Goal: Information Seeking & Learning: Learn about a topic

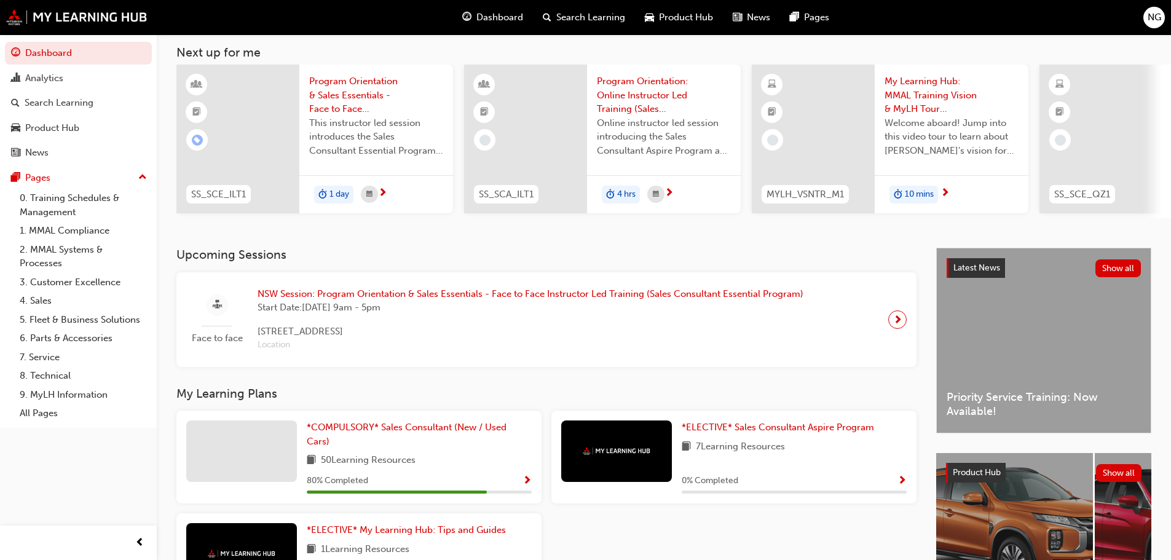
scroll to position [175, 0]
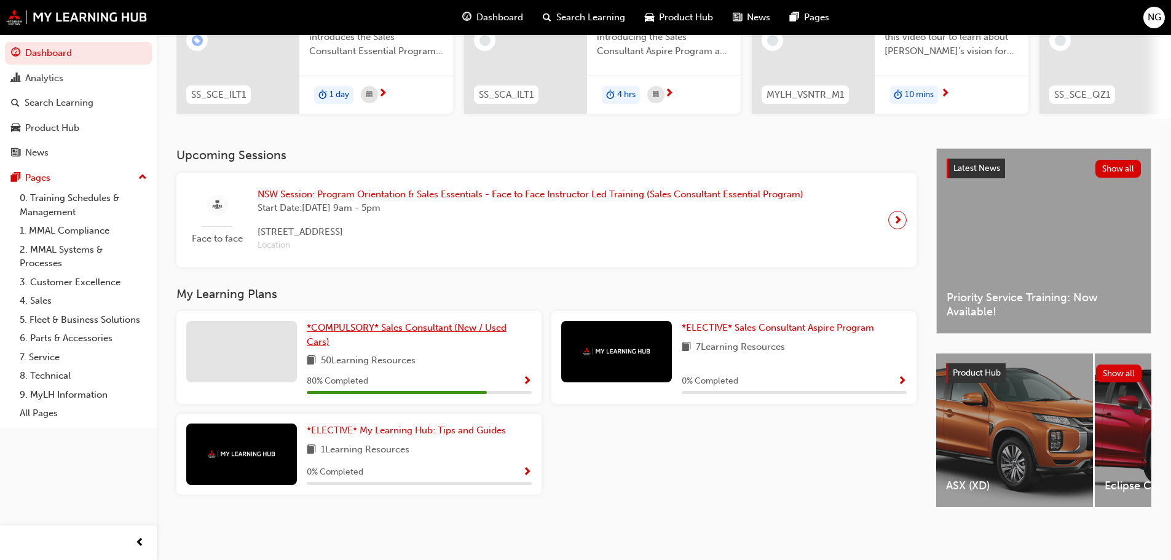
click at [424, 326] on span "*COMPULSORY* Sales Consultant (New / Used Cars)" at bounding box center [407, 334] width 200 height 25
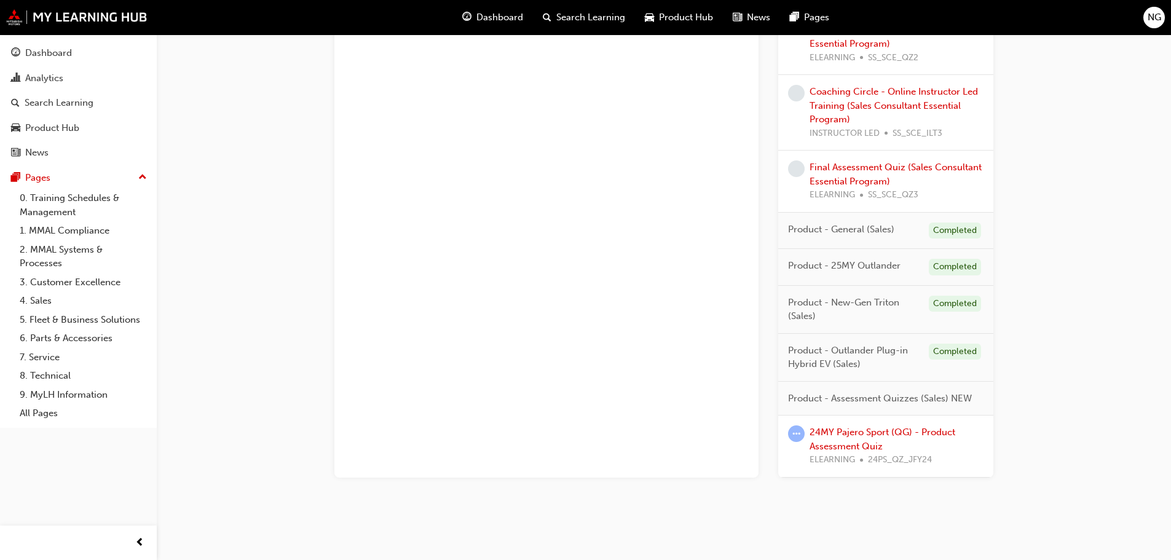
scroll to position [941, 0]
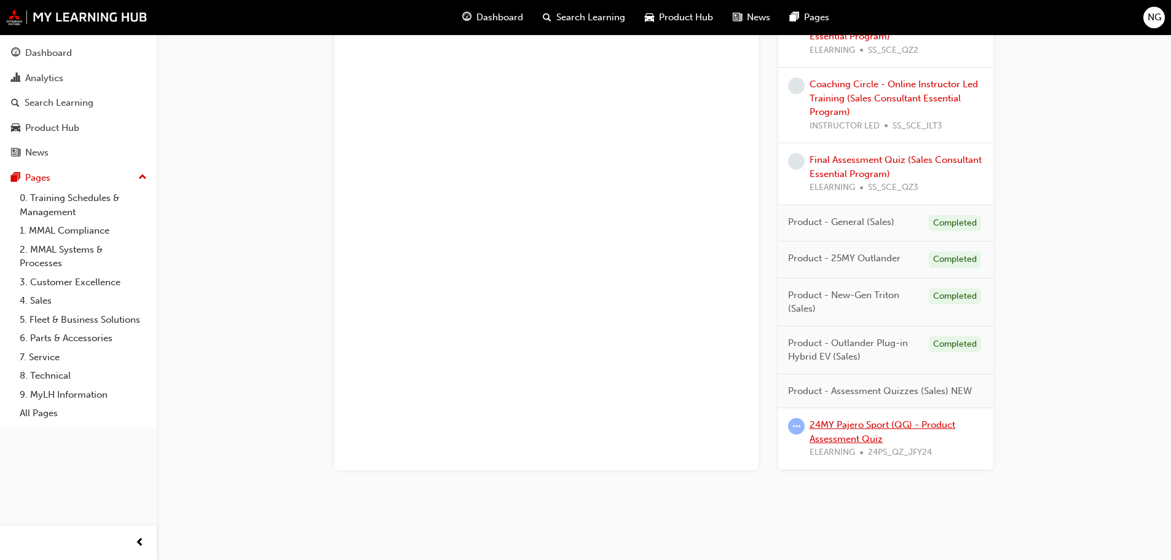
click at [881, 435] on link "24MY Pajero Sport (QG) - Product Assessment Quiz" at bounding box center [883, 431] width 146 height 25
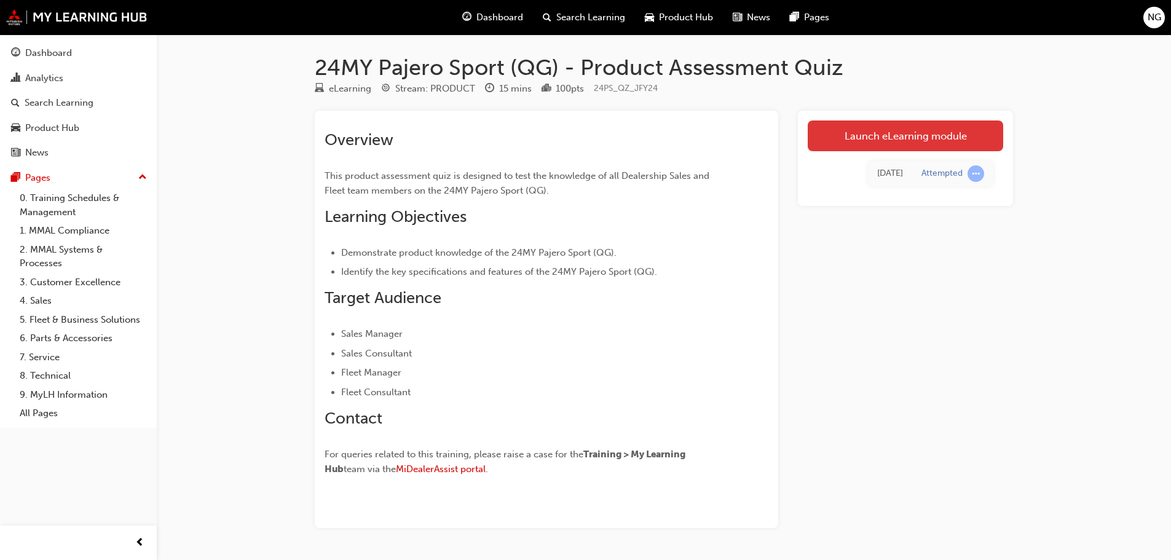
click at [931, 130] on link "Launch eLearning module" at bounding box center [905, 135] width 195 height 31
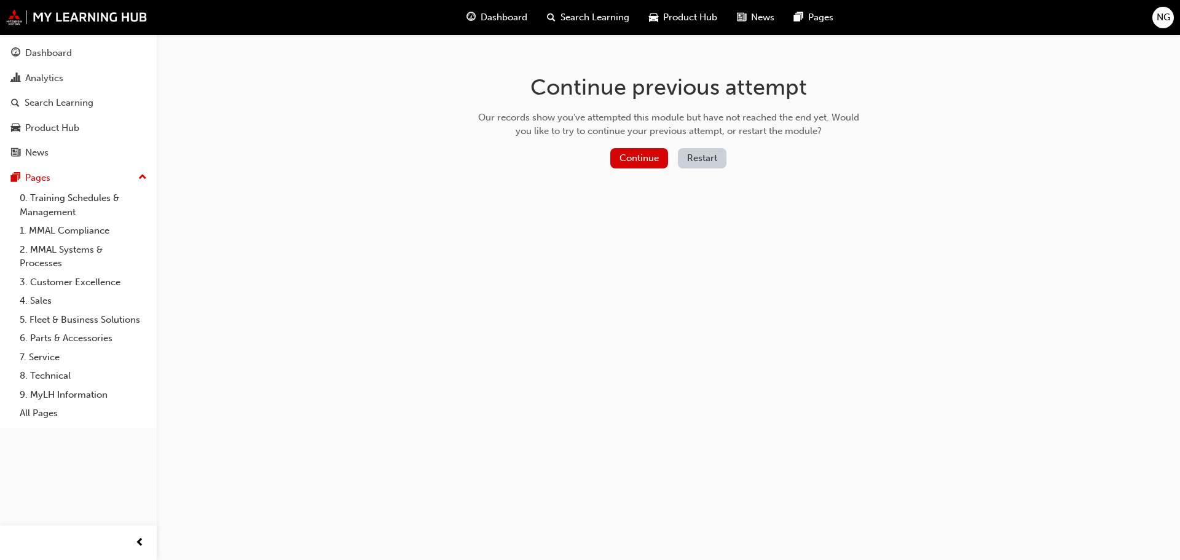
click at [698, 158] on button "Restart" at bounding box center [702, 158] width 49 height 20
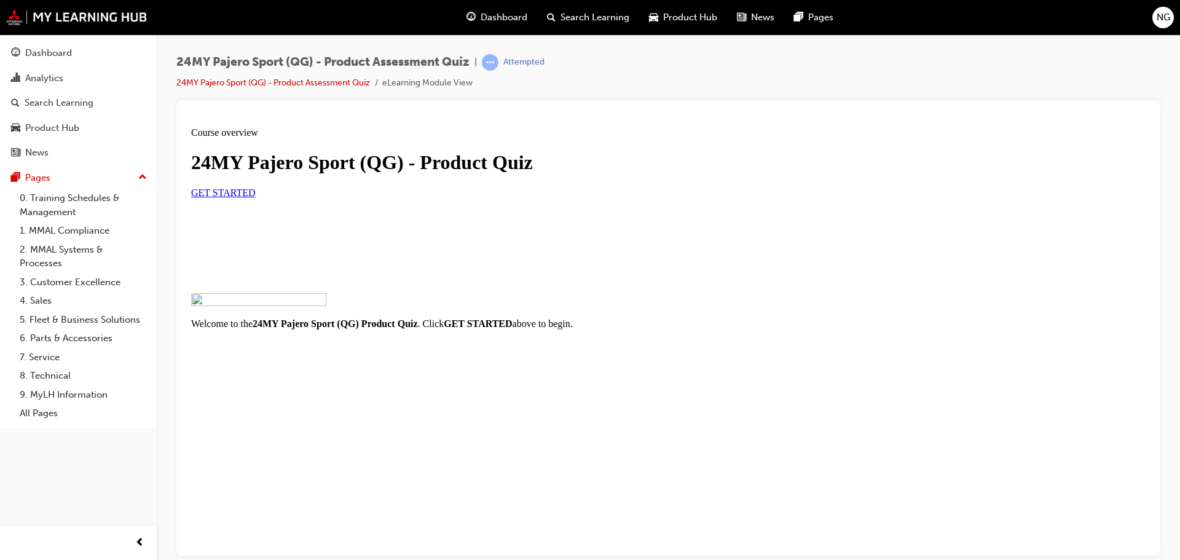
click at [256, 197] on link "GET STARTED" at bounding box center [223, 192] width 65 height 10
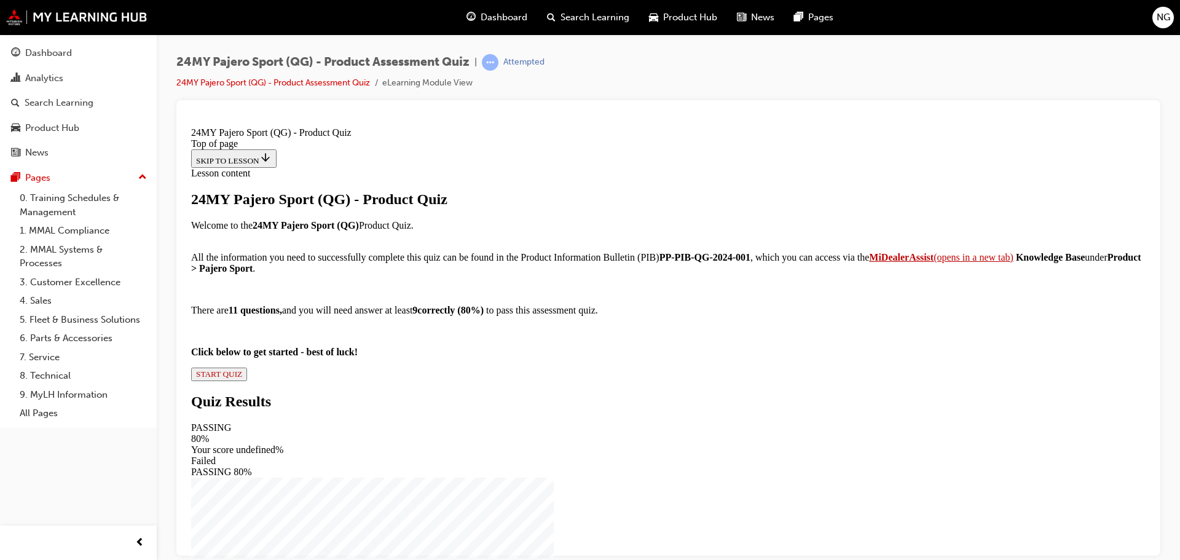
scroll to position [136, 0]
click at [242, 378] on span "START QUIZ" at bounding box center [219, 373] width 46 height 9
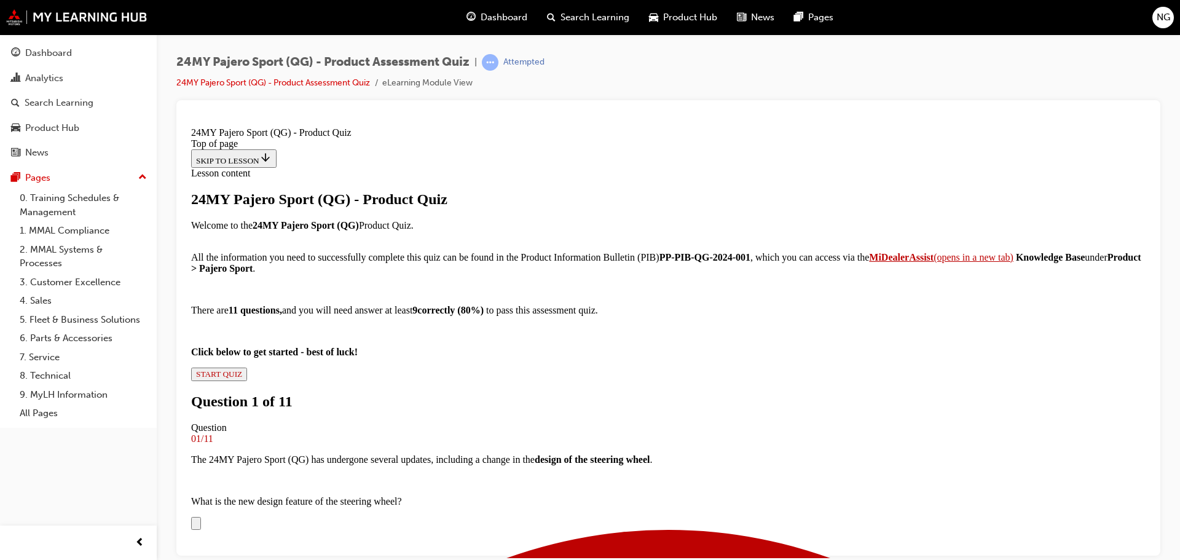
scroll to position [374, 0]
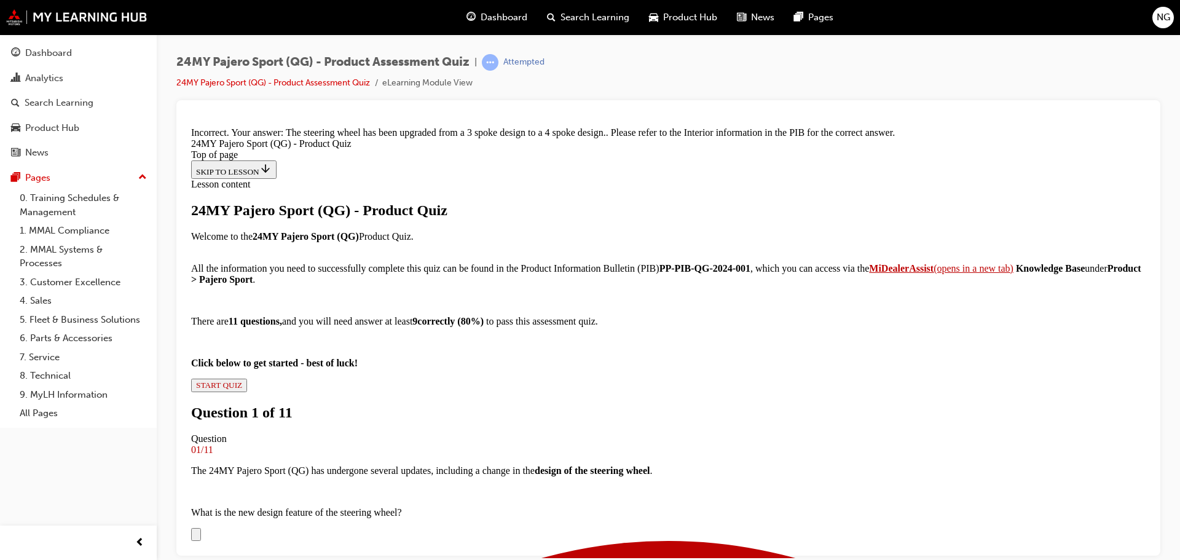
drag, startPoint x: 685, startPoint y: 513, endPoint x: 685, endPoint y: 504, distance: 8.6
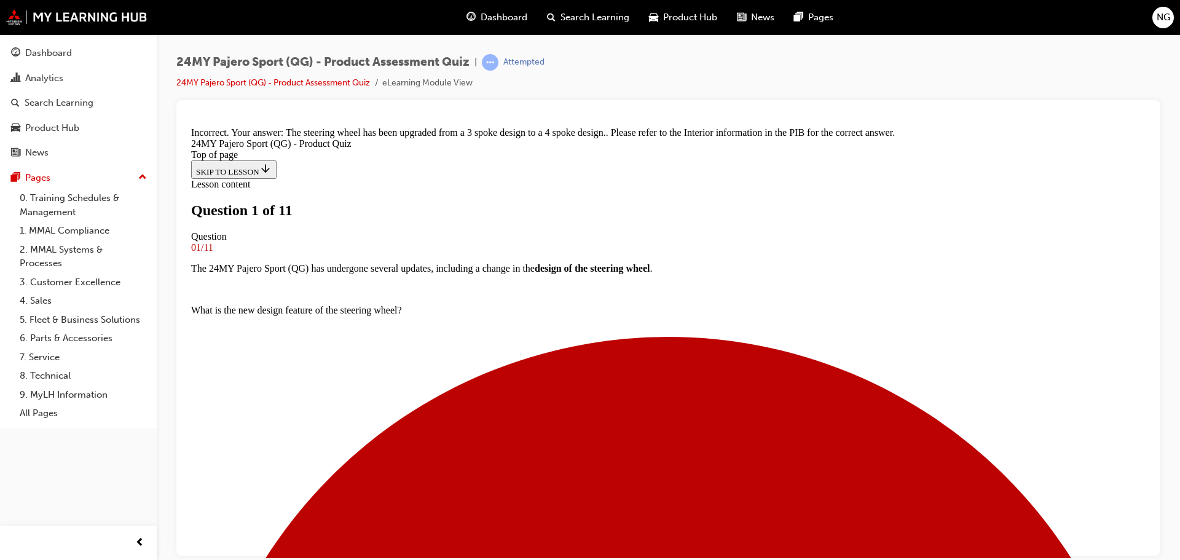
scroll to position [186, 0]
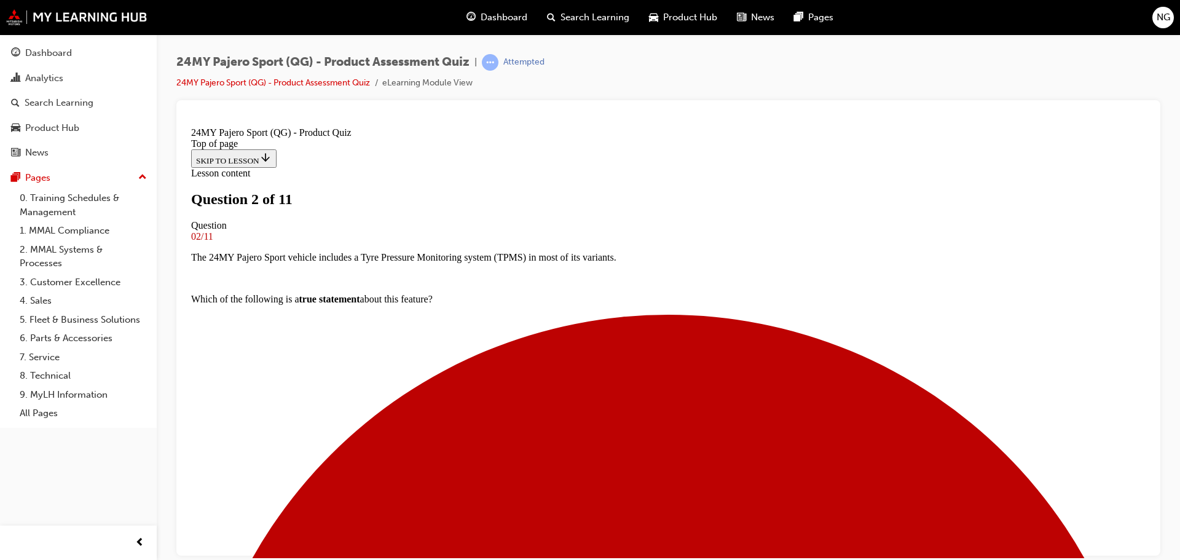
scroll to position [125, 0]
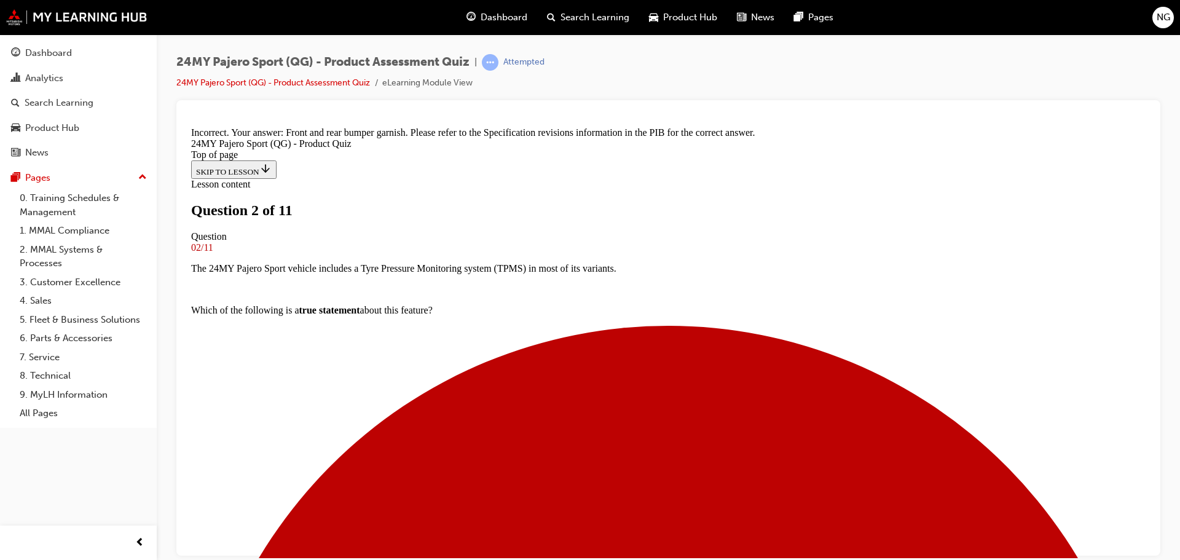
scroll to position [216, 0]
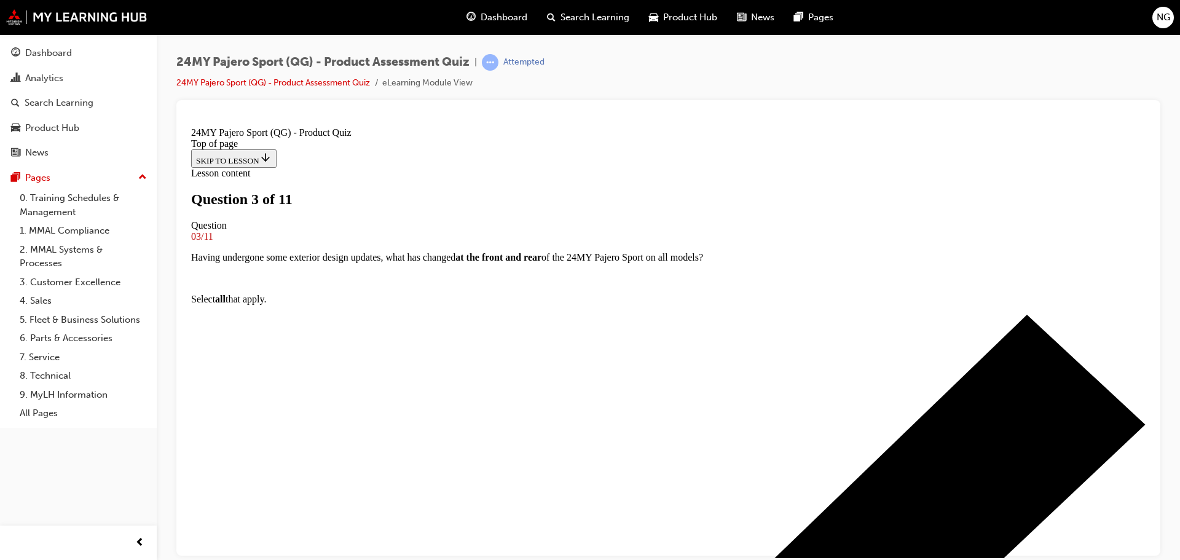
scroll to position [125, 0]
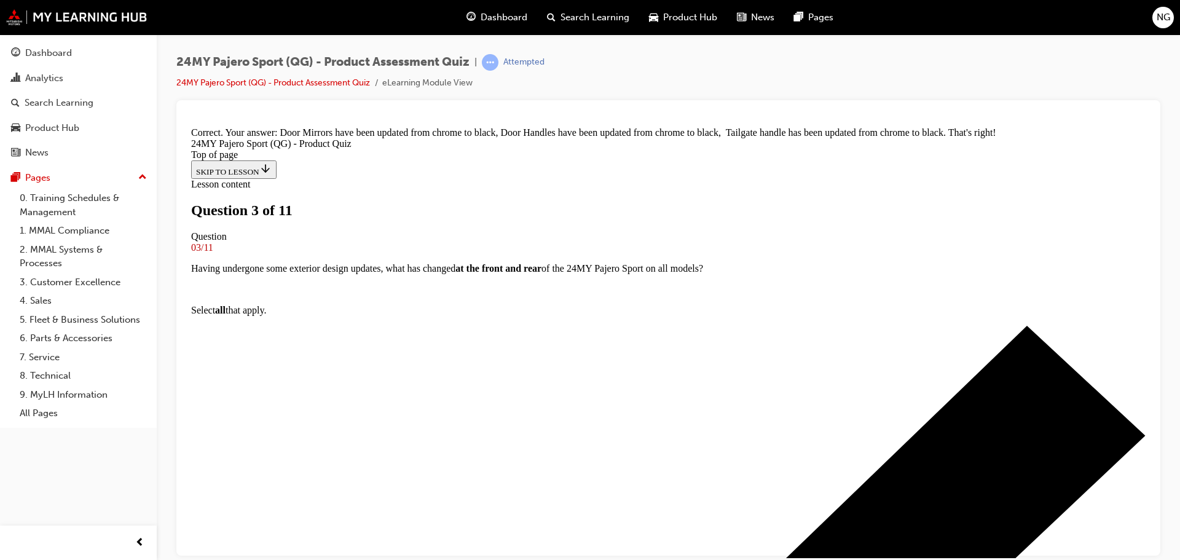
scroll to position [318, 0]
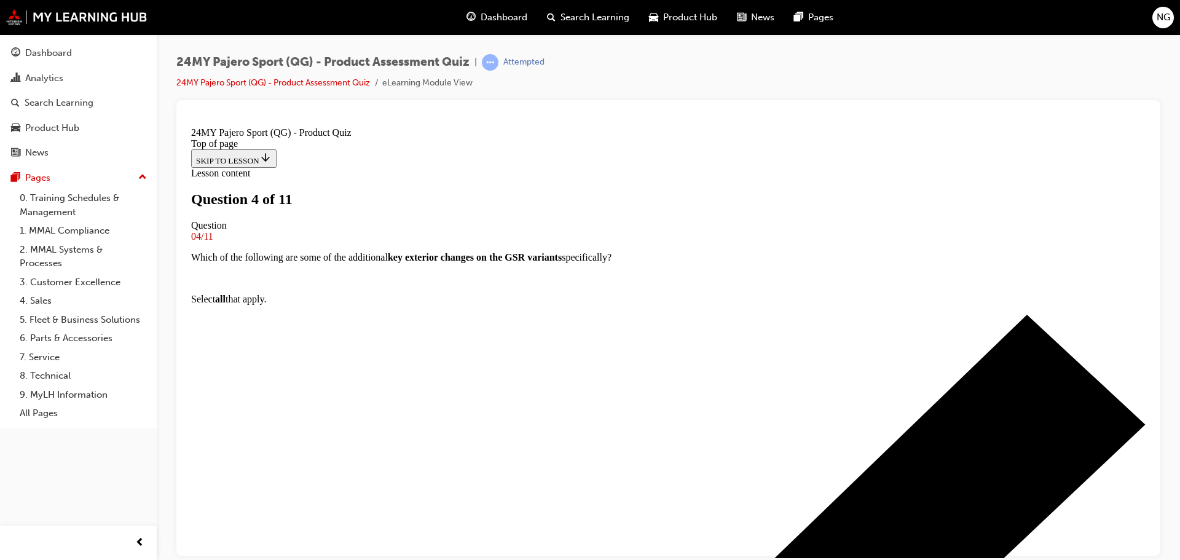
scroll to position [186, 0]
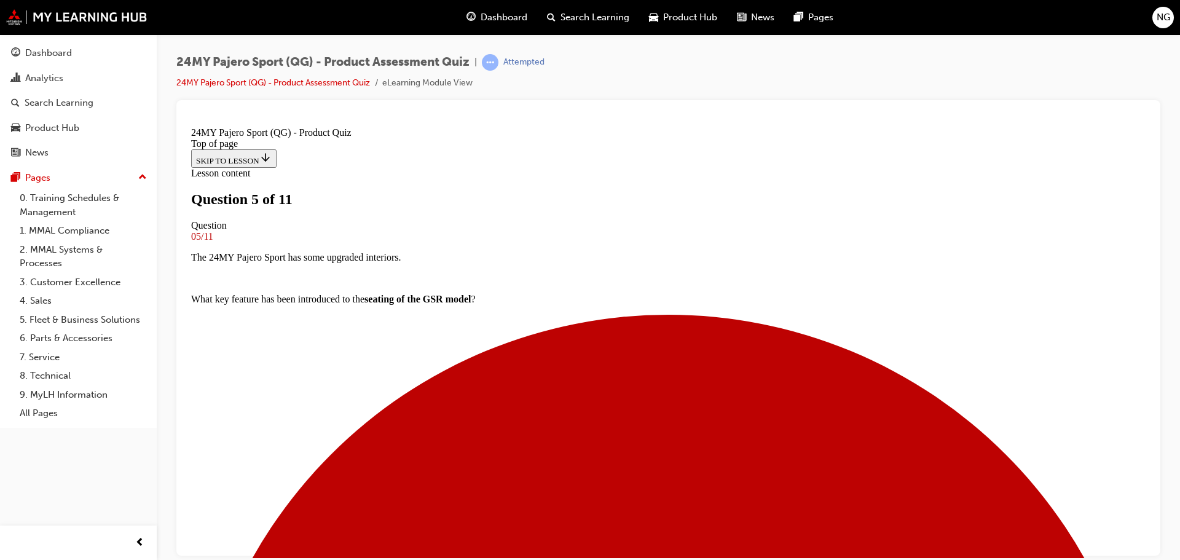
scroll to position [125, 0]
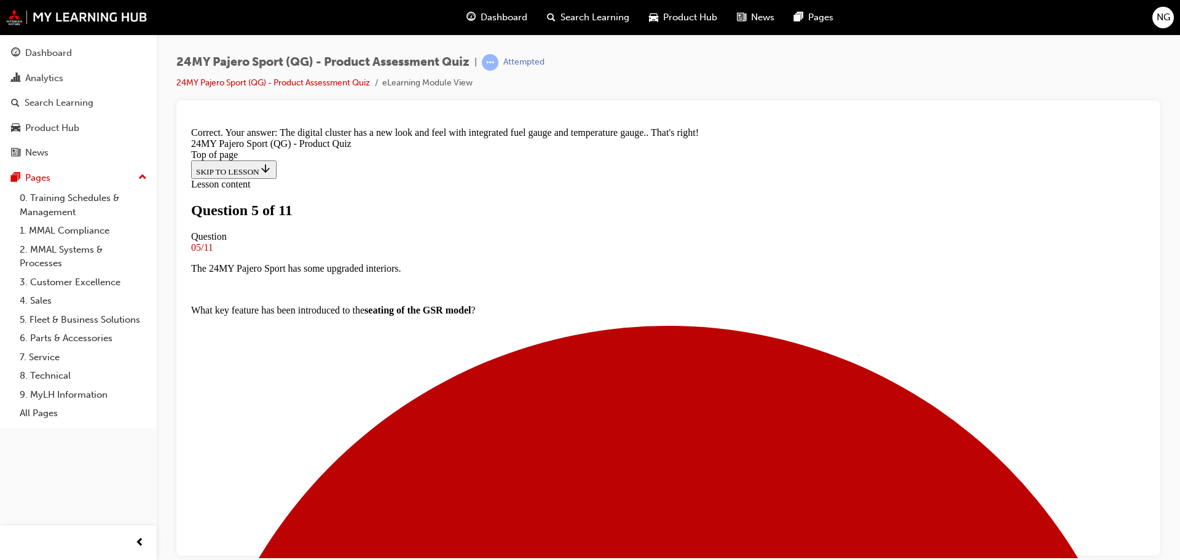
scroll to position [355, 0]
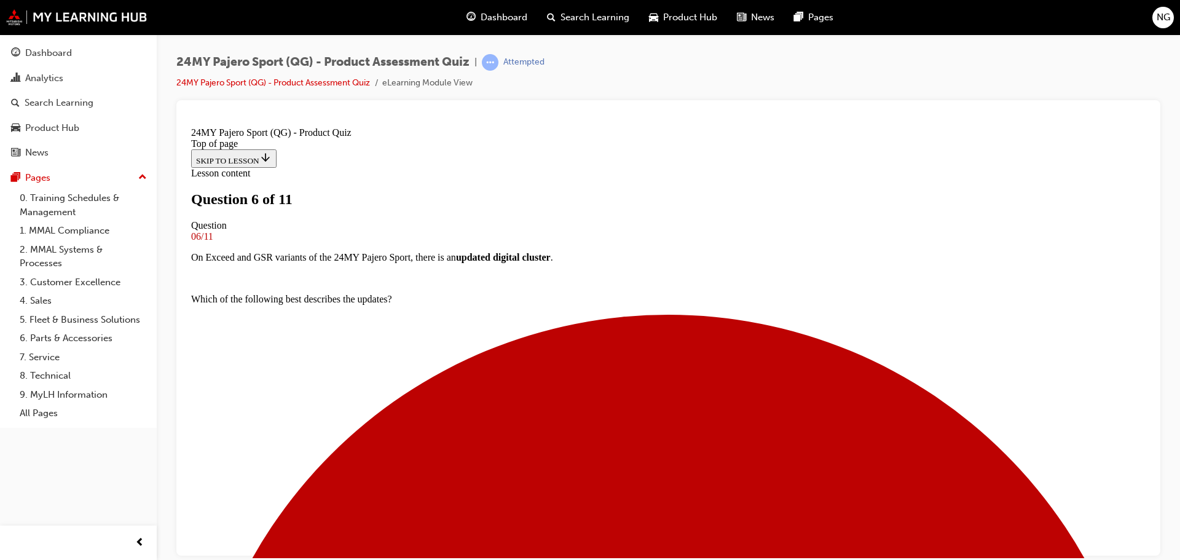
scroll to position [186, 0]
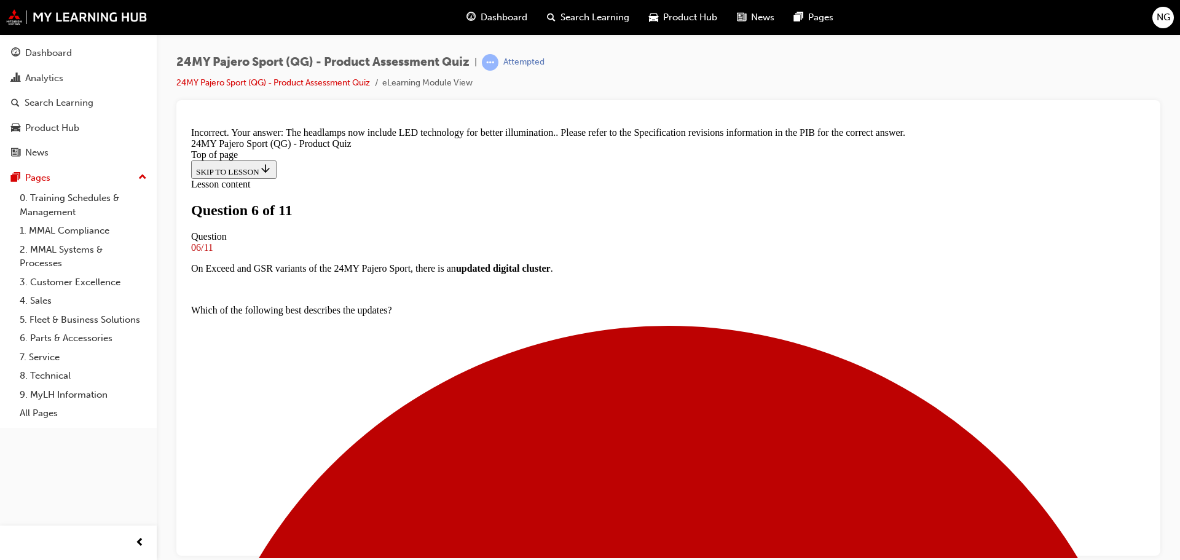
scroll to position [456, 0]
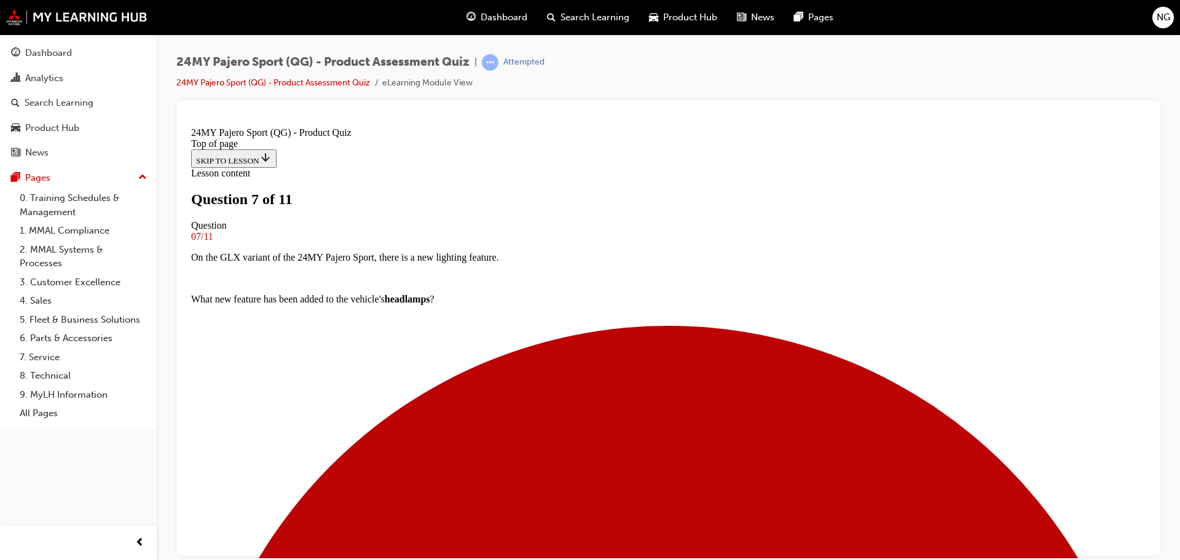
scroll to position [125, 0]
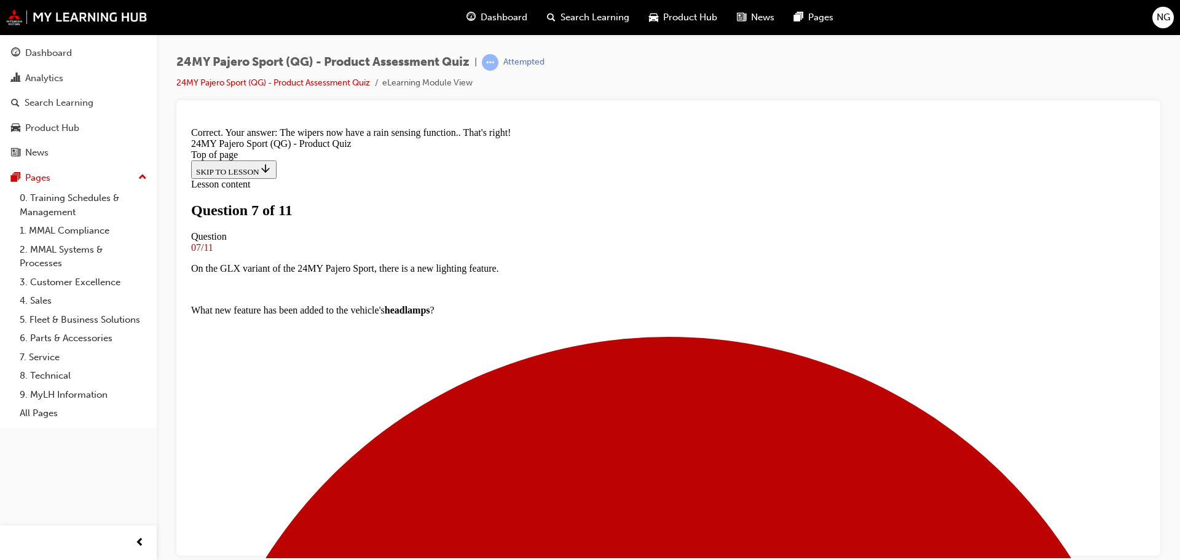
scroll to position [276, 0]
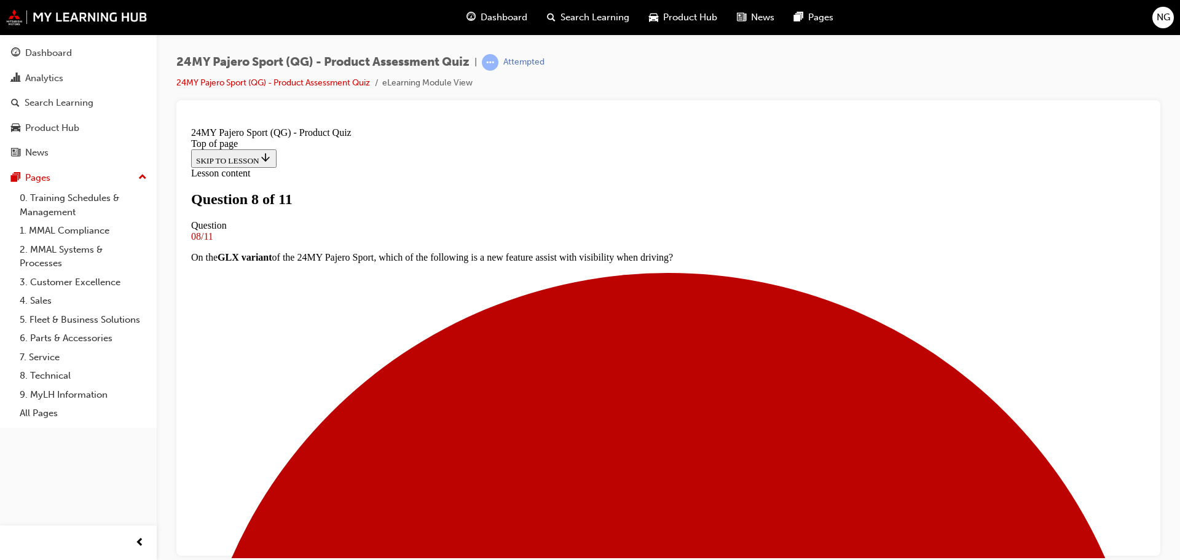
scroll to position [125, 0]
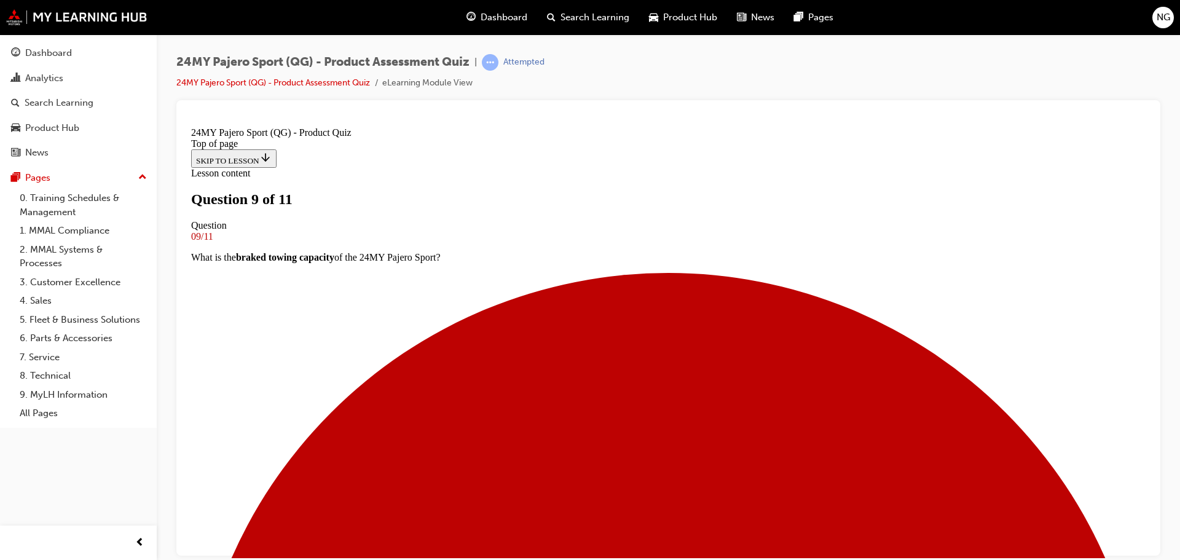
scroll to position [63, 0]
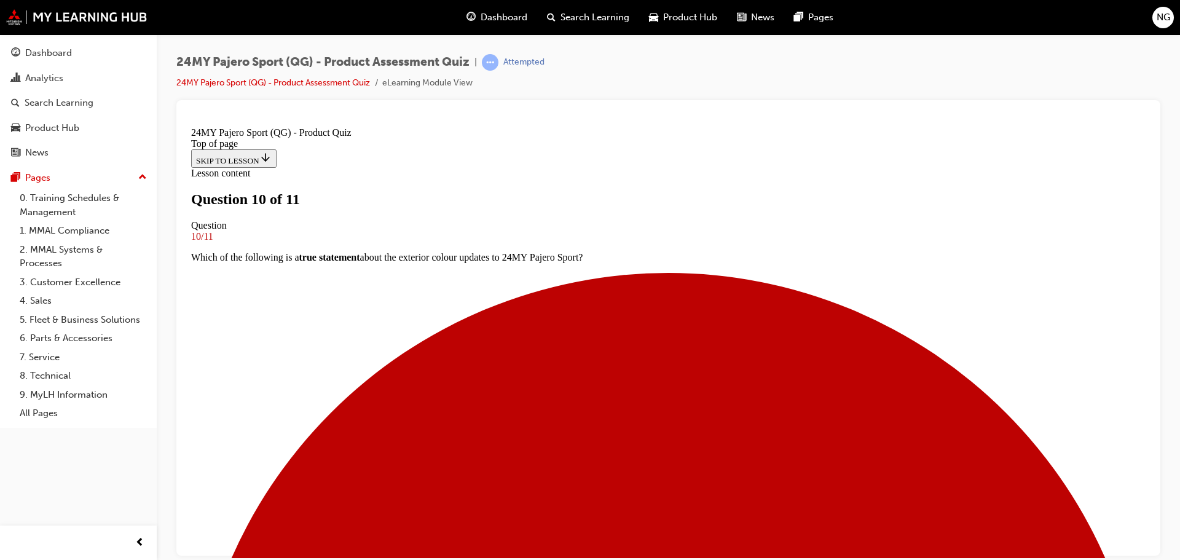
scroll to position [186, 0]
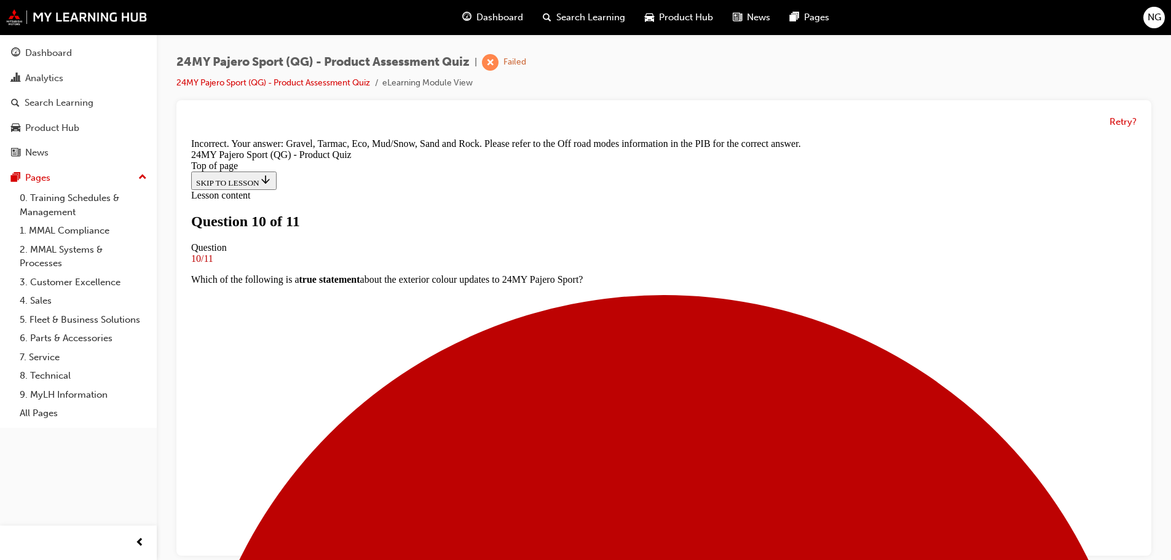
scroll to position [9, 0]
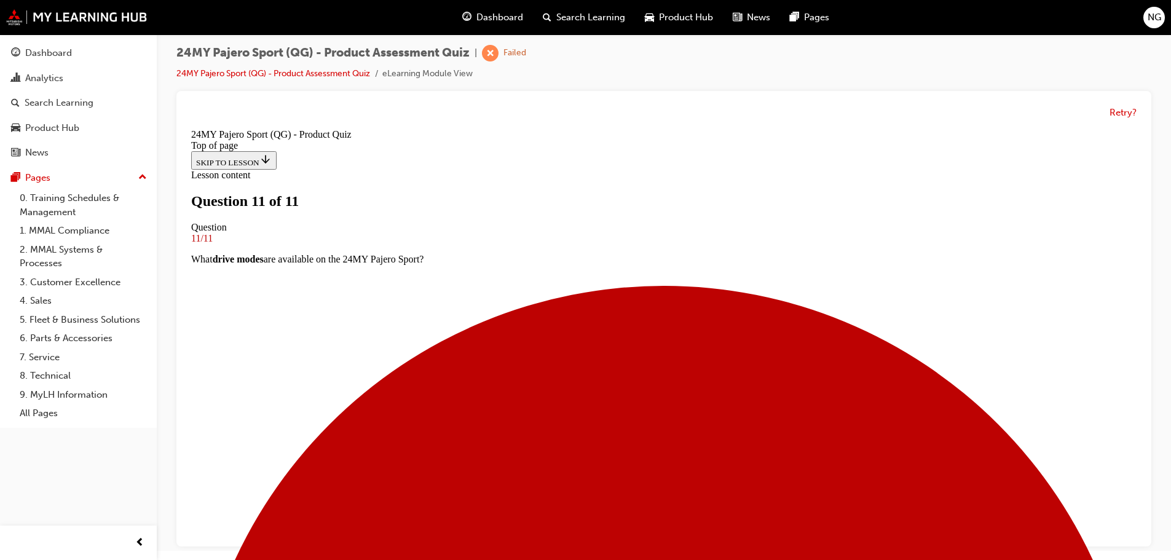
scroll to position [207, 0]
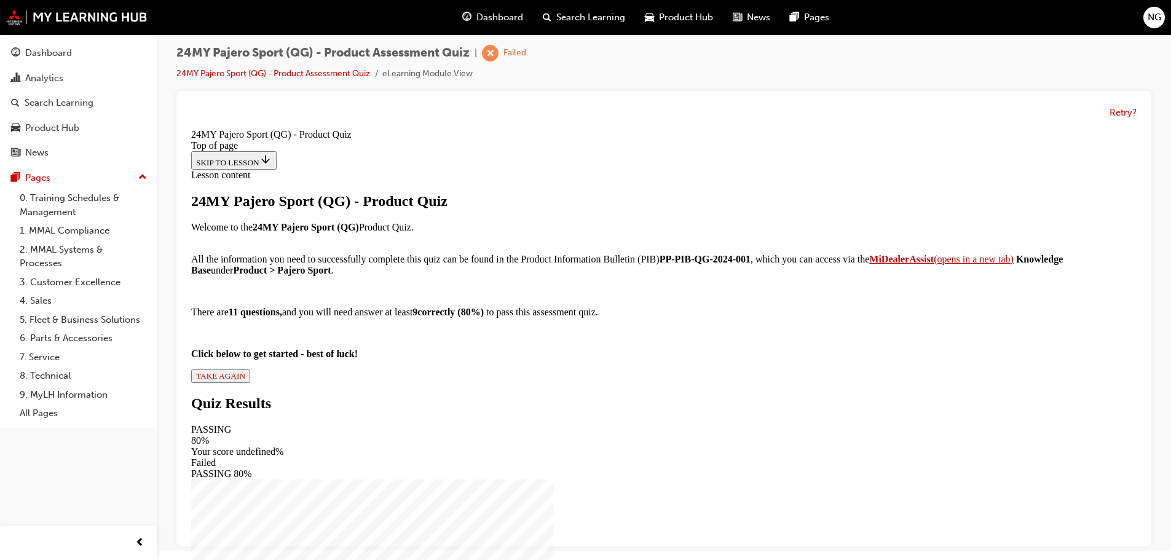
click at [245, 381] on span "TAKE AGAIN" at bounding box center [220, 375] width 49 height 9
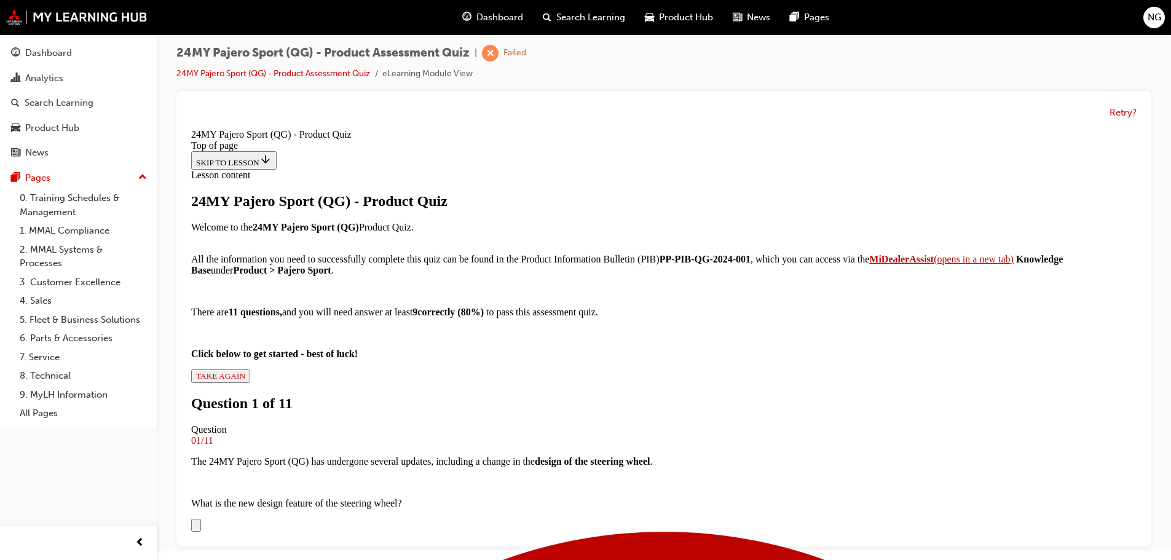
scroll to position [371, 0]
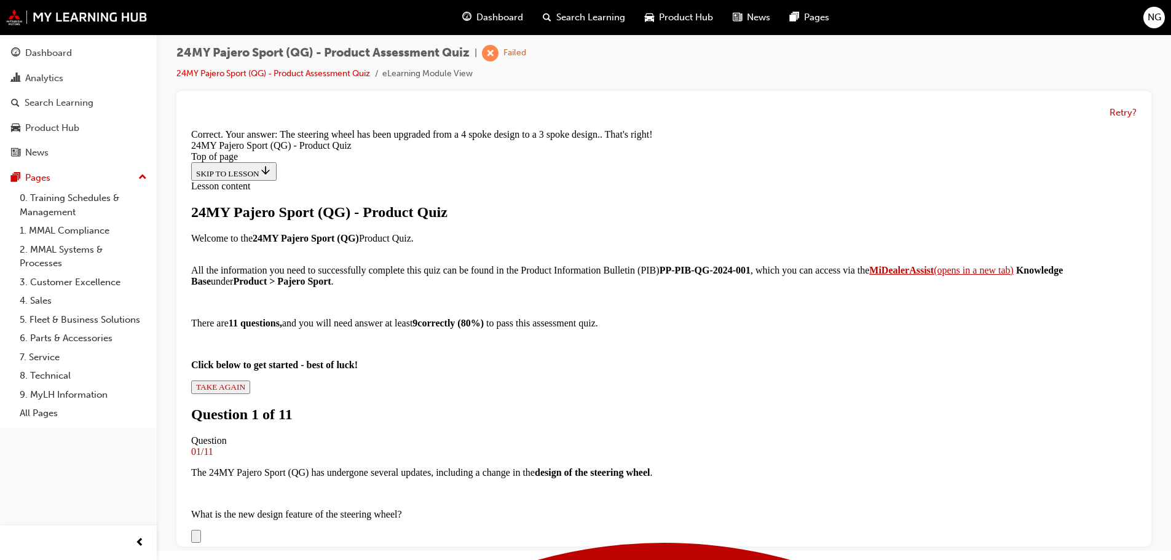
scroll to position [480, 0]
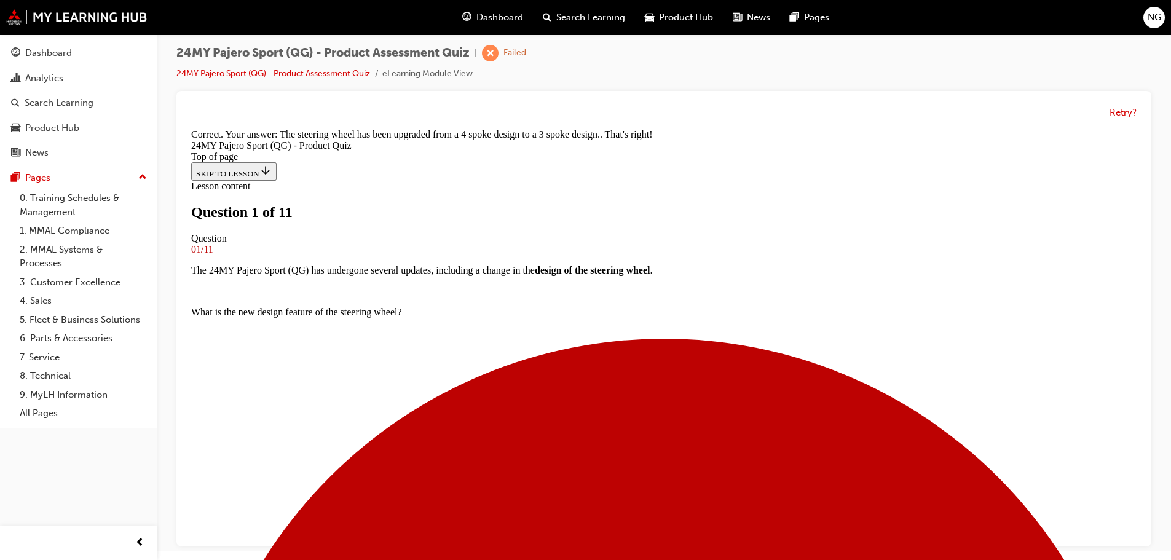
scroll to position [125, 0]
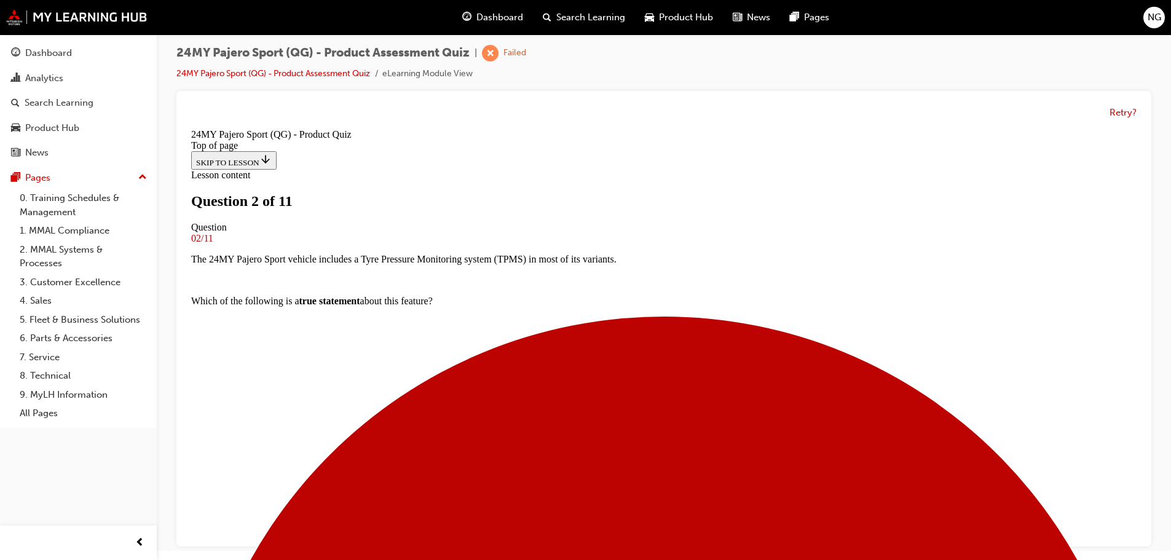
scroll to position [186, 0]
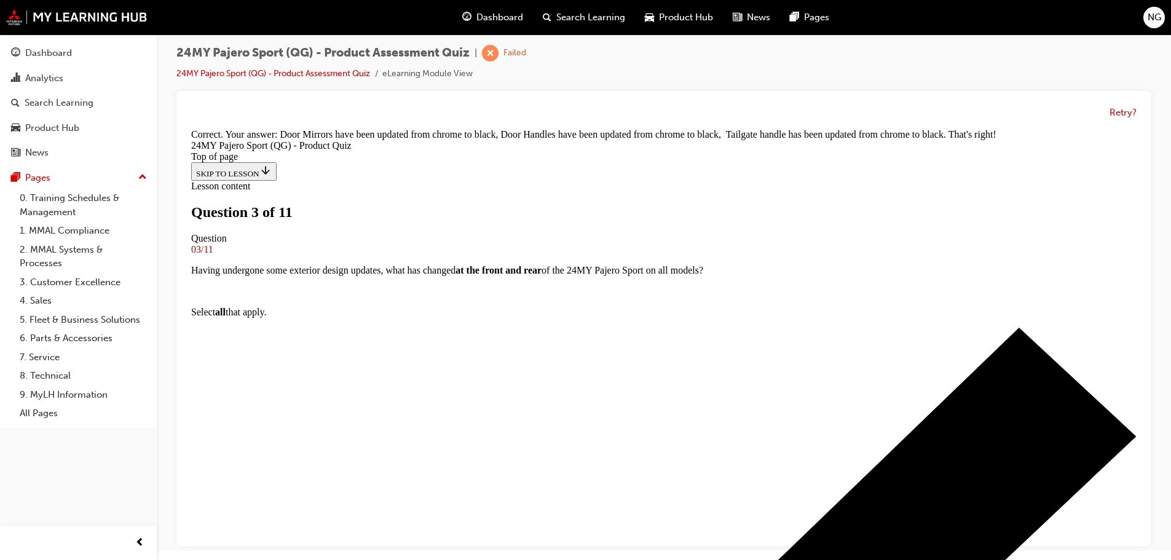
scroll to position [318, 0]
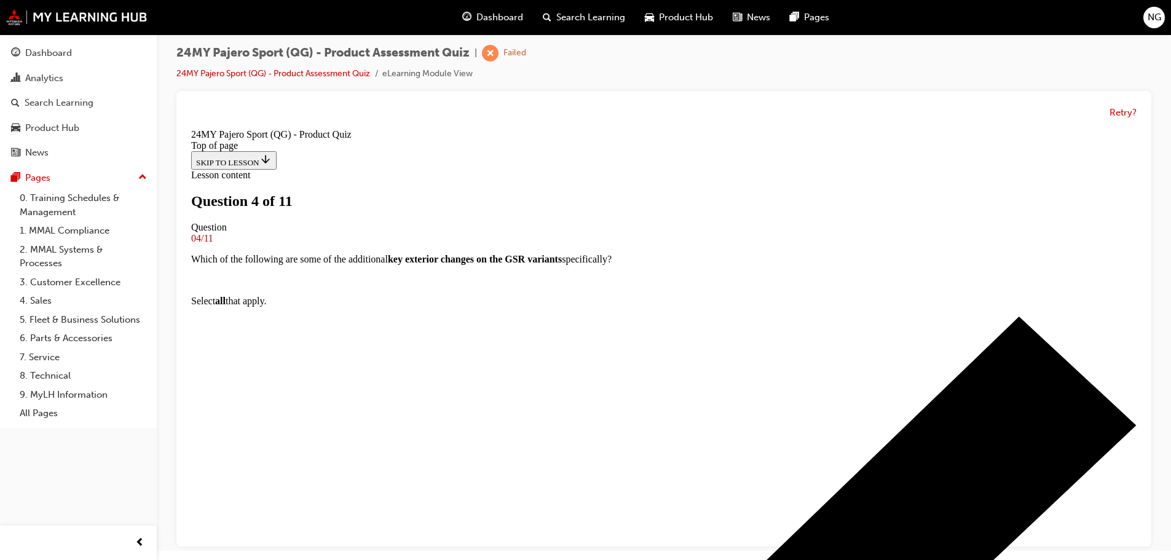
scroll to position [2, 0]
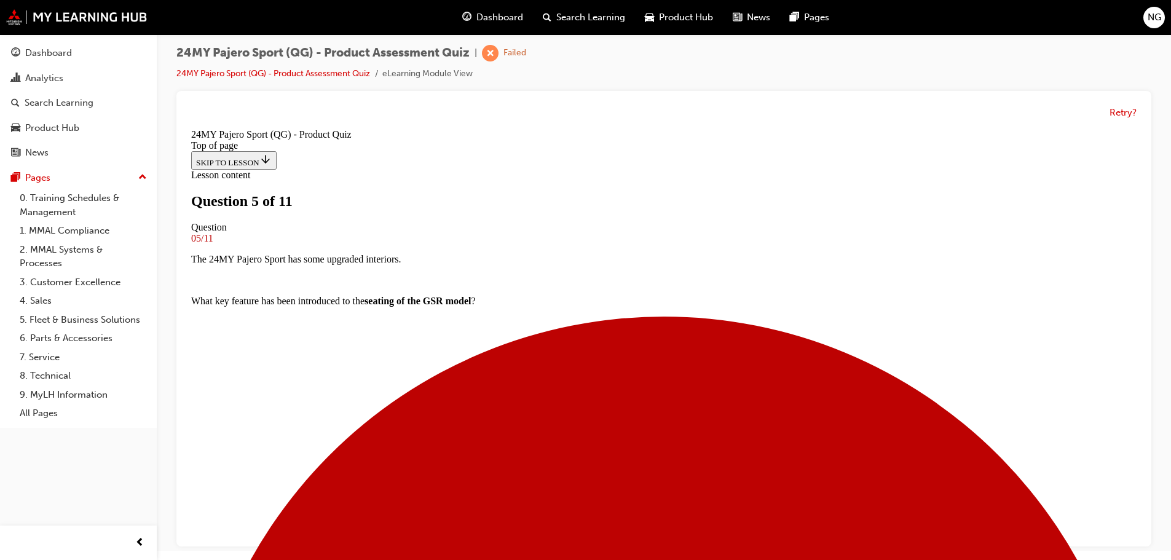
scroll to position [186, 0]
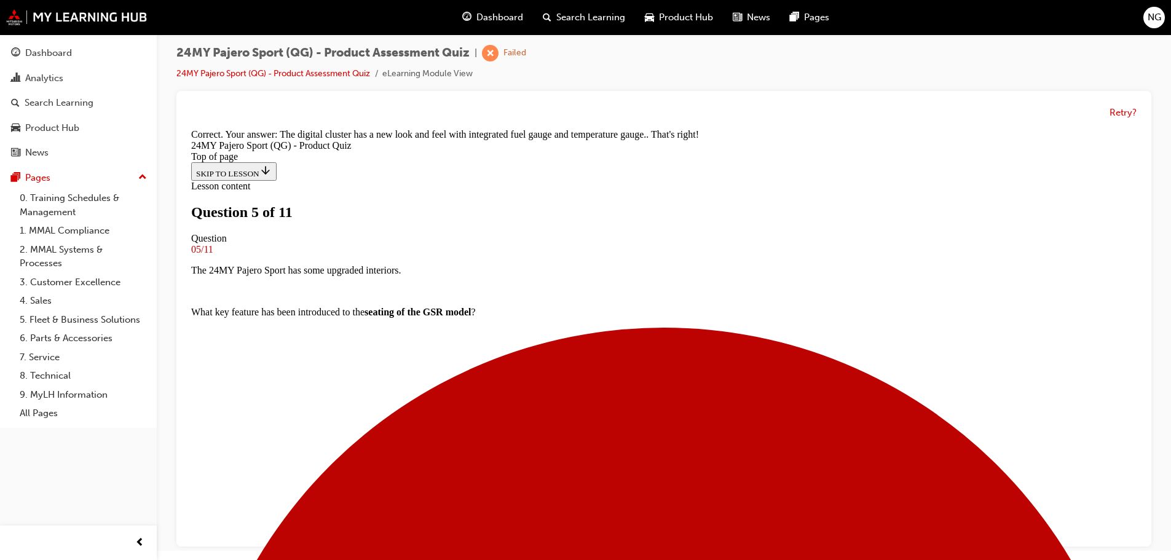
scroll to position [355, 0]
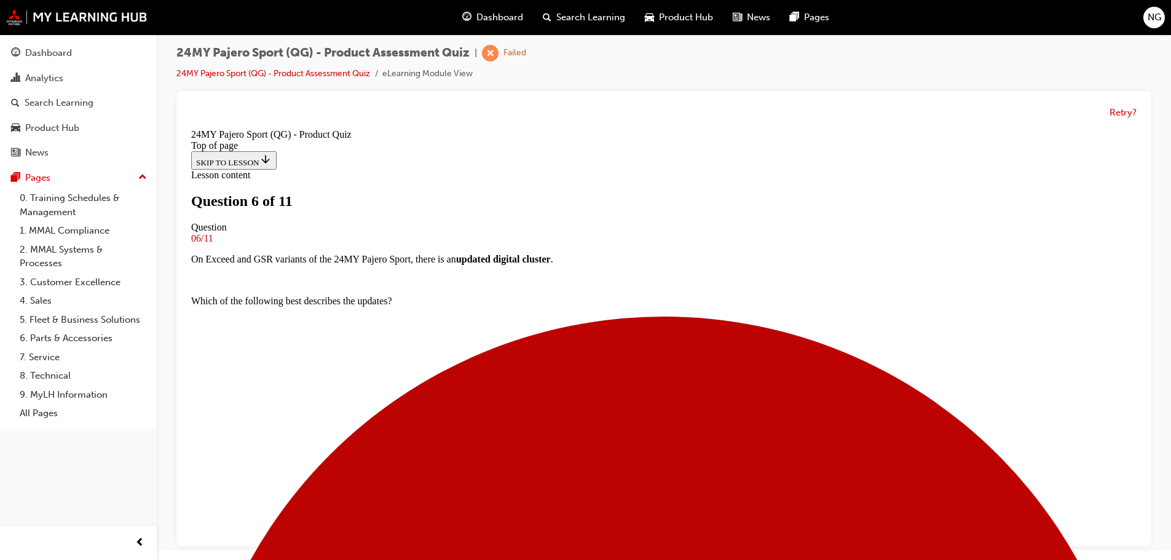
scroll to position [329, 0]
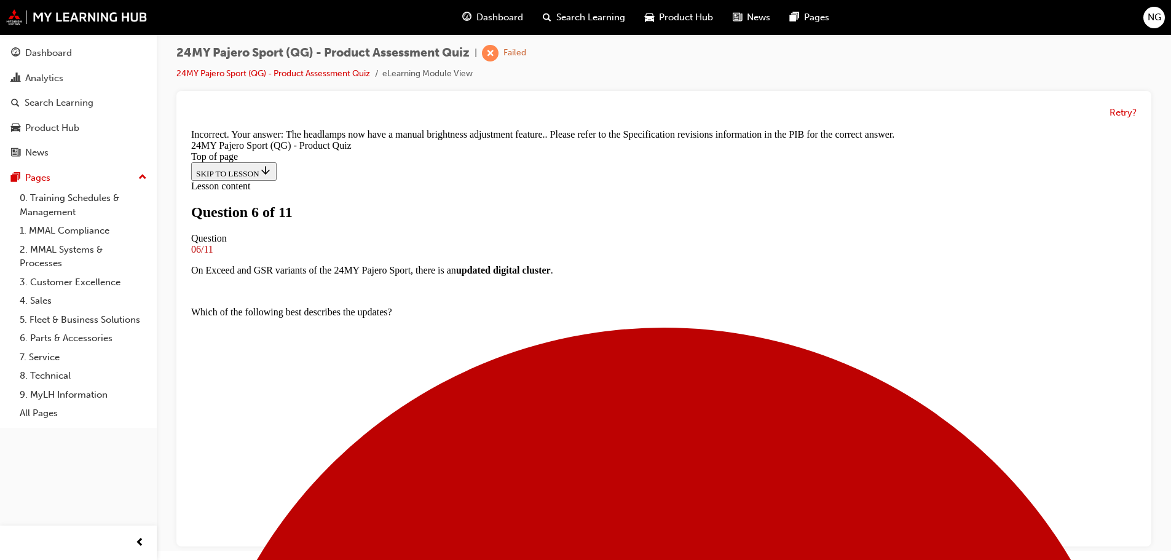
drag, startPoint x: 682, startPoint y: 502, endPoint x: 686, endPoint y: 485, distance: 17.1
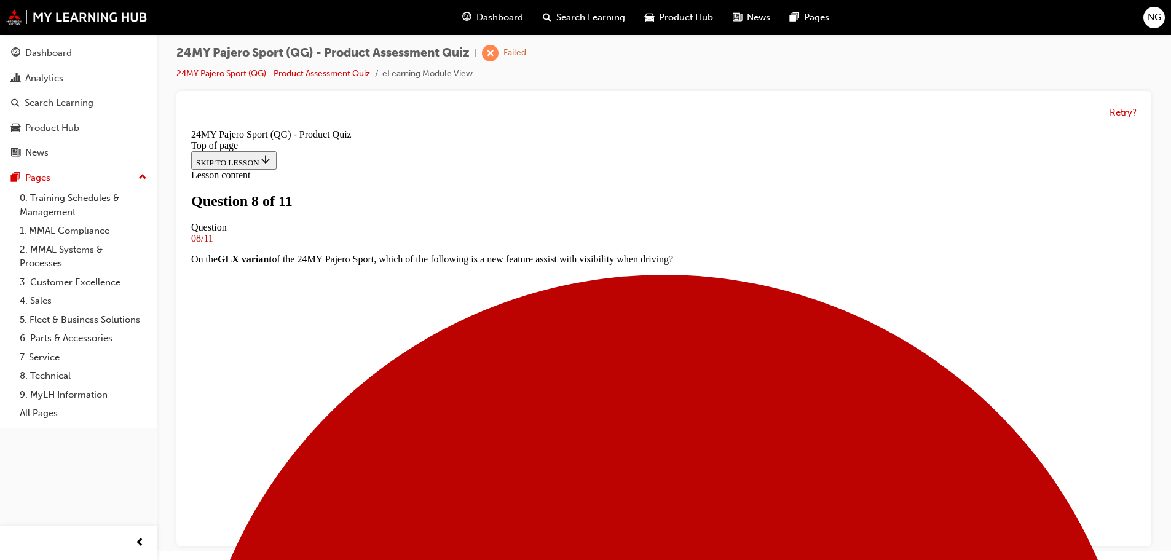
scroll to position [63, 0]
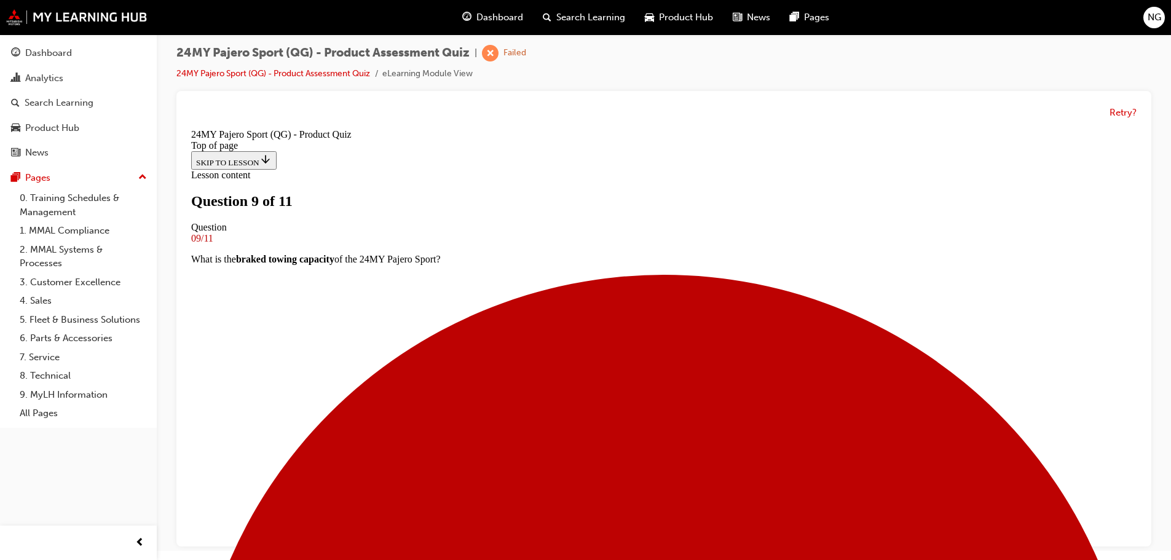
scroll to position [125, 0]
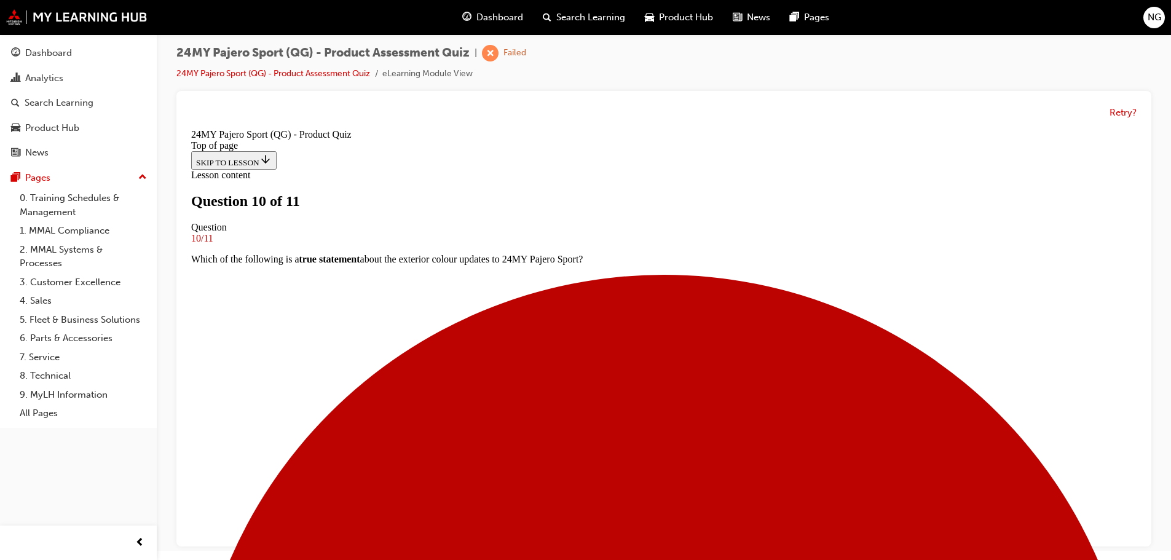
scroll to position [186, 0]
drag, startPoint x: 479, startPoint y: 294, endPoint x: 493, endPoint y: 314, distance: 23.9
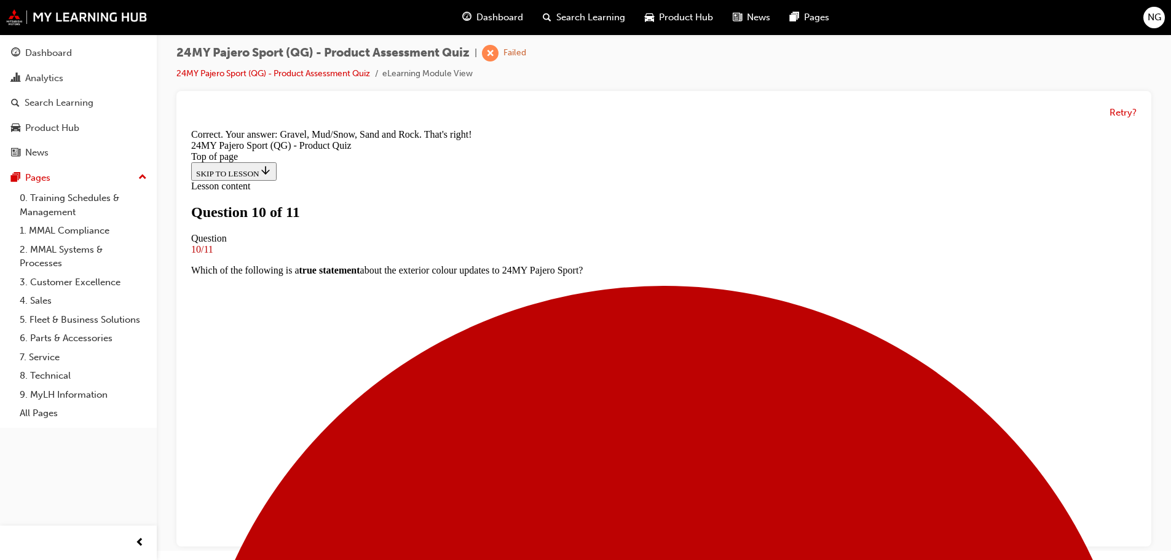
scroll to position [393, 0]
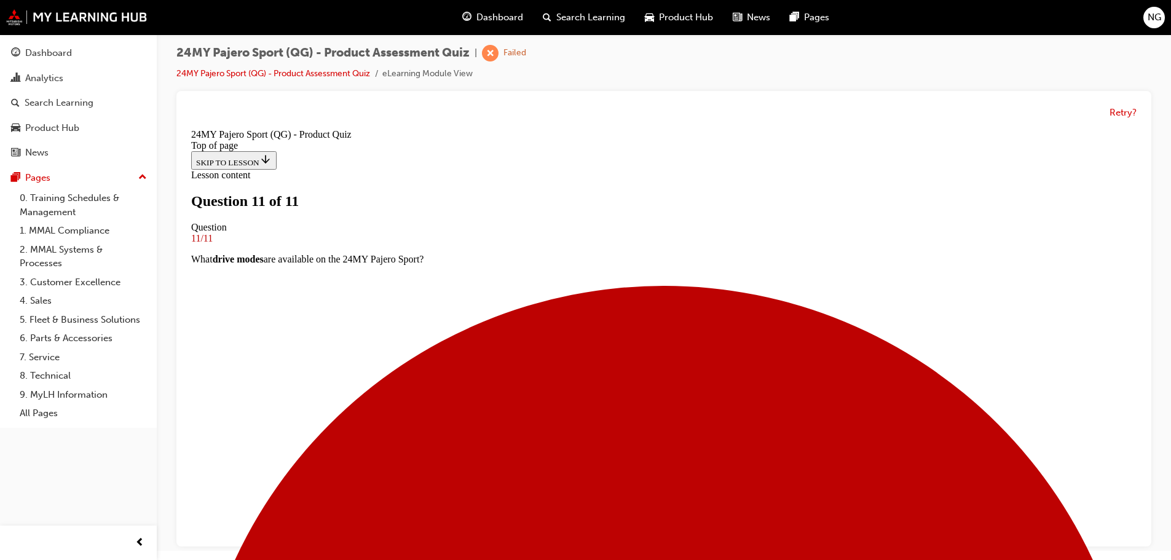
scroll to position [207, 0]
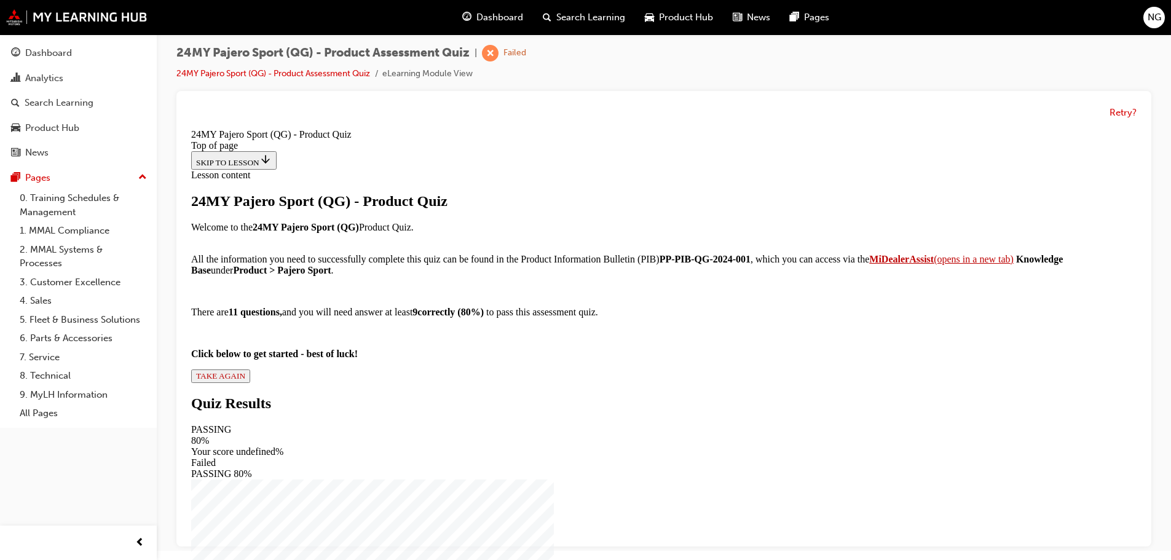
click at [250, 383] on button "TAKE AGAIN" at bounding box center [220, 376] width 59 height 14
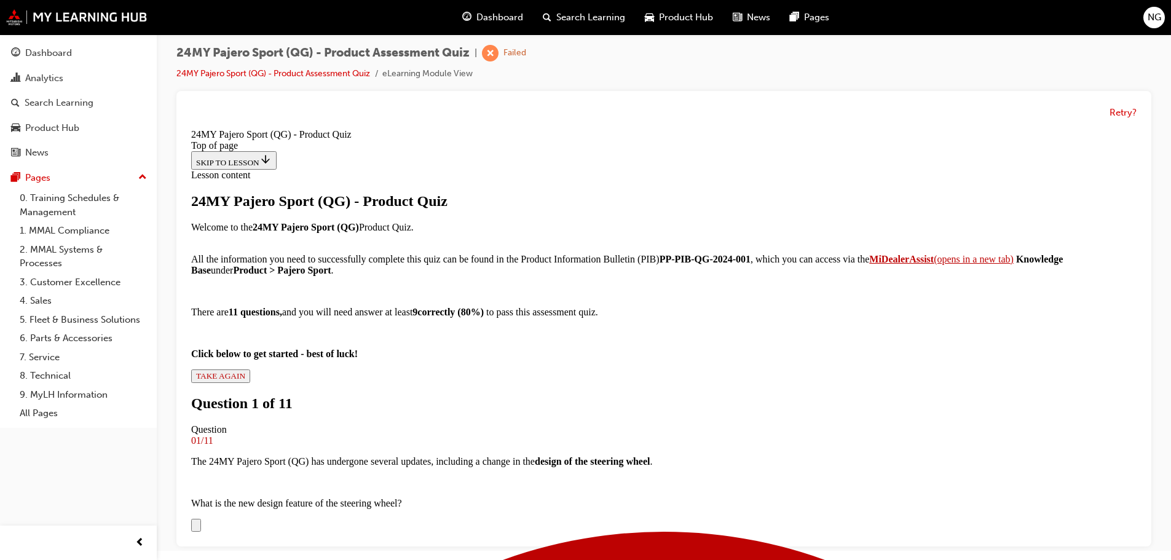
scroll to position [186, 0]
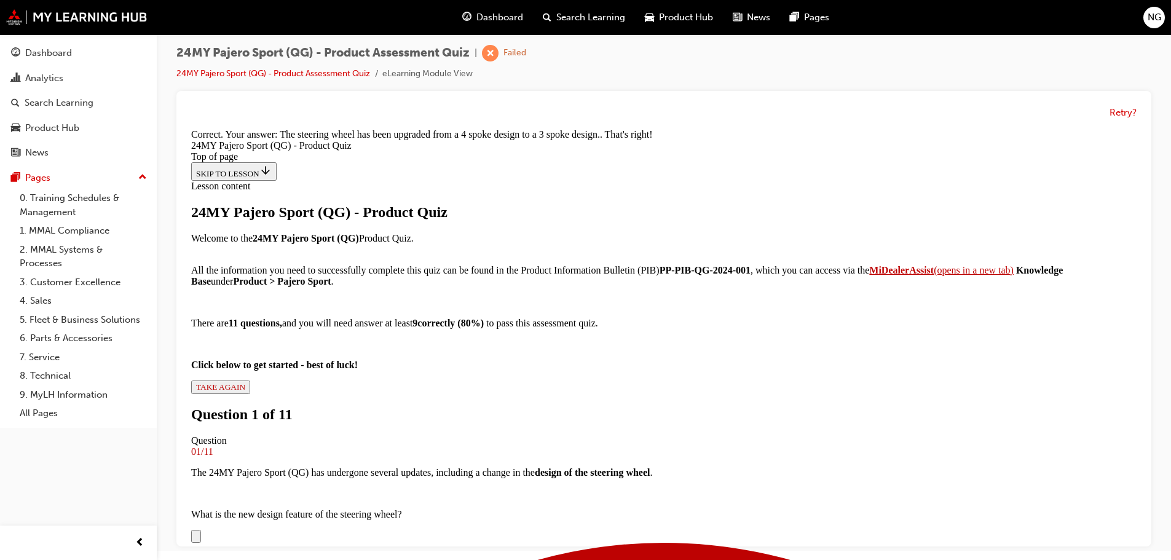
scroll to position [480, 0]
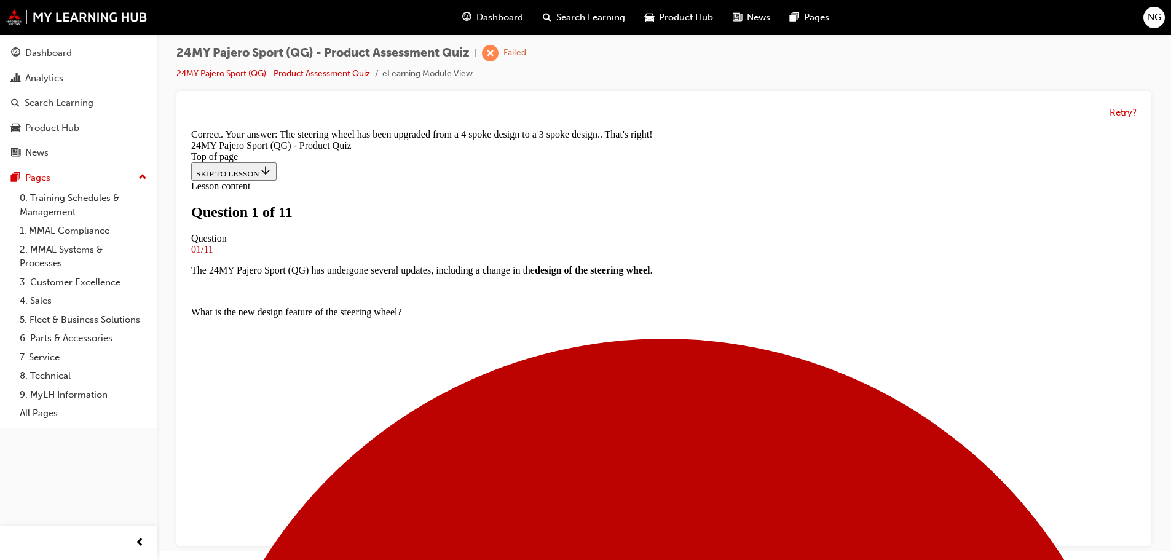
scroll to position [186, 0]
drag, startPoint x: 572, startPoint y: 329, endPoint x: 578, endPoint y: 342, distance: 13.5
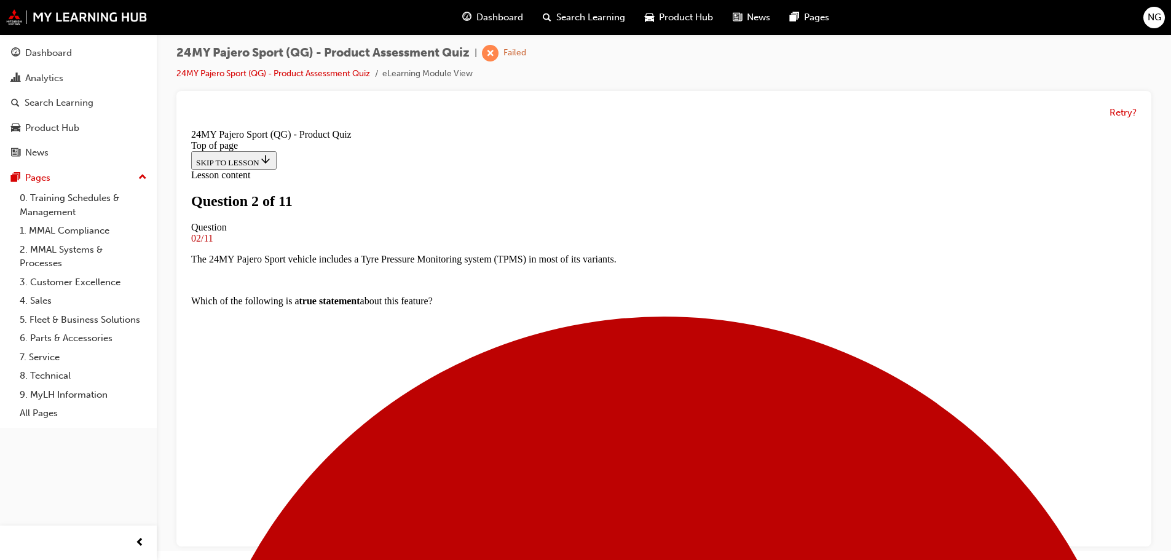
scroll to position [125, 0]
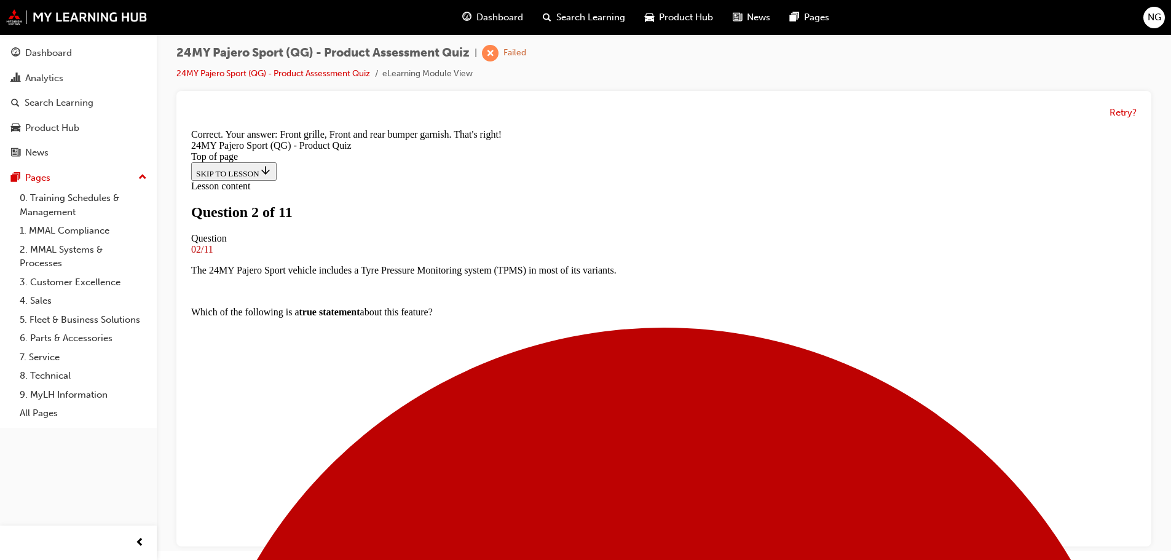
scroll to position [318, 0]
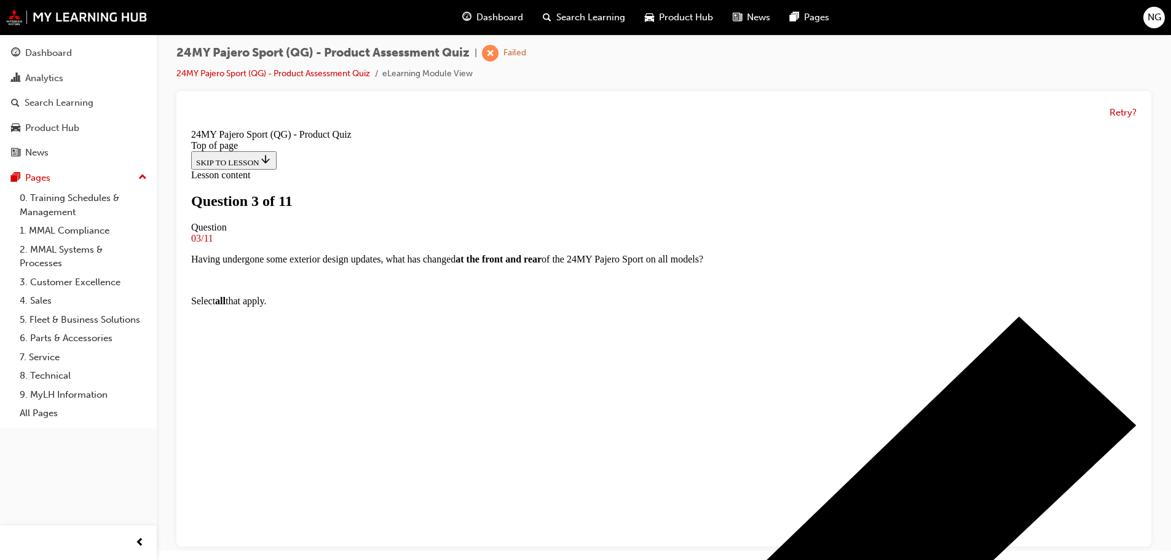
scroll to position [125, 0]
drag, startPoint x: 468, startPoint y: 437, endPoint x: 560, endPoint y: 484, distance: 103.4
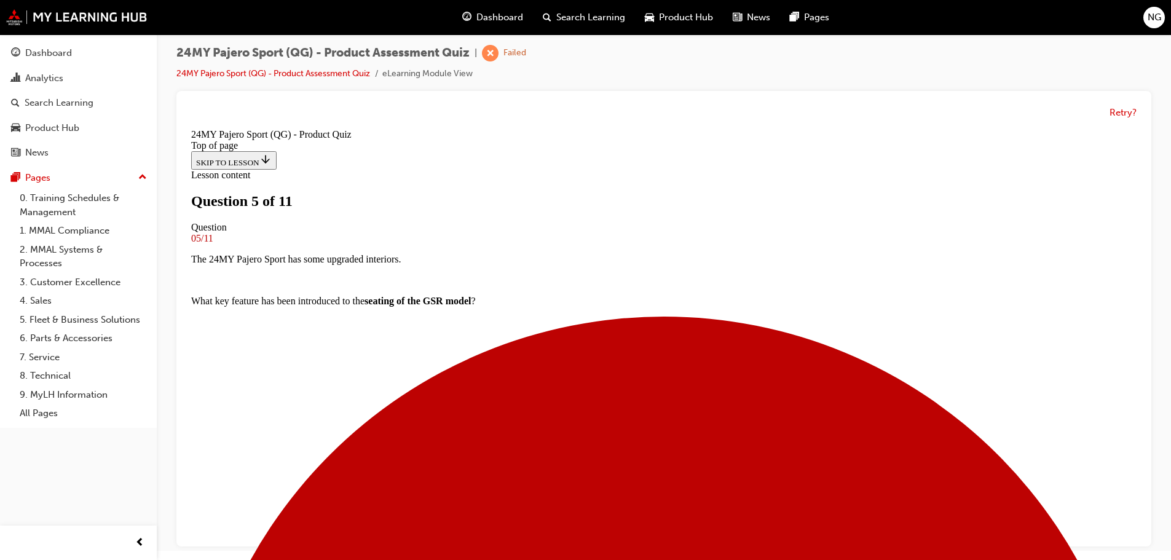
scroll to position [125, 0]
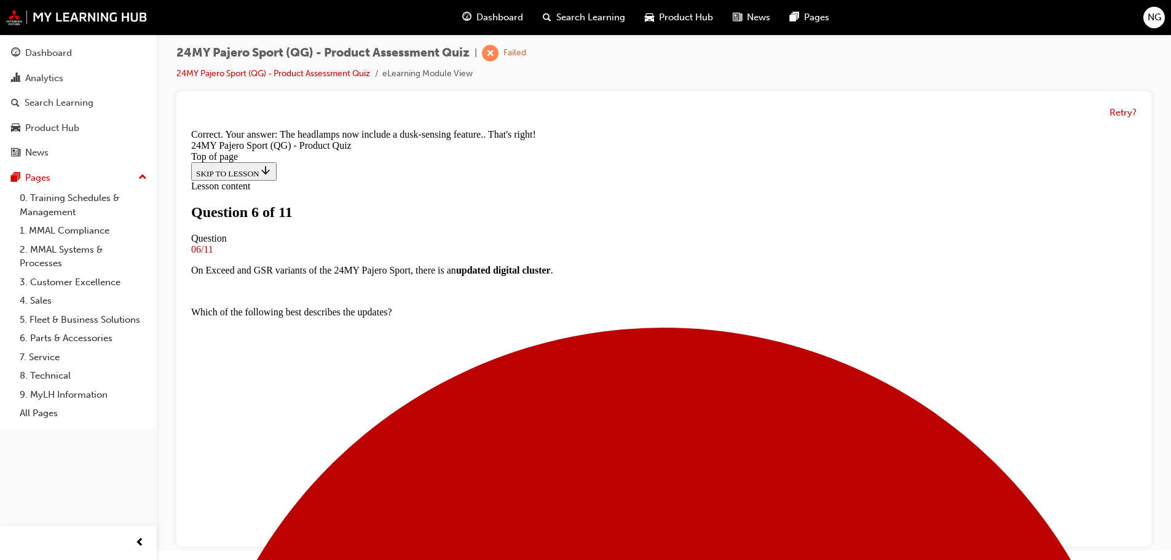
scroll to position [435, 0]
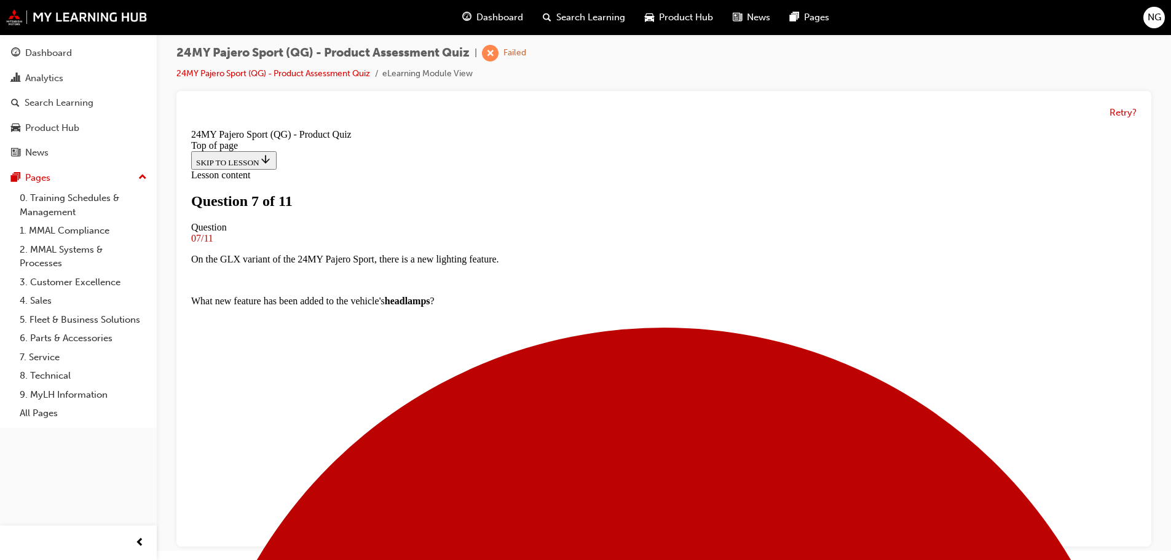
scroll to position [63, 0]
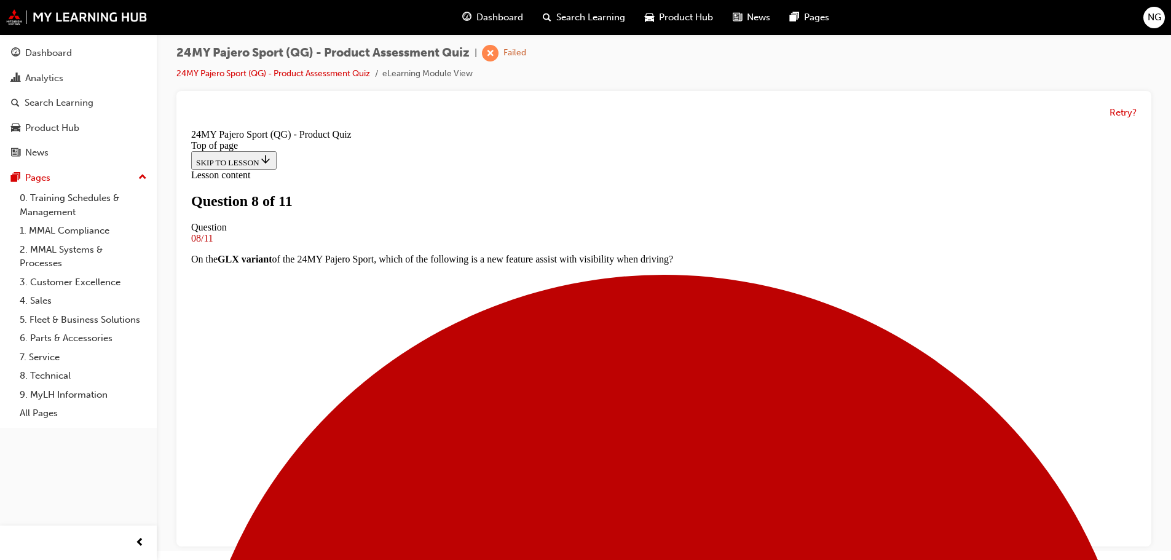
drag, startPoint x: 704, startPoint y: 542, endPoint x: 700, endPoint y: 537, distance: 6.5
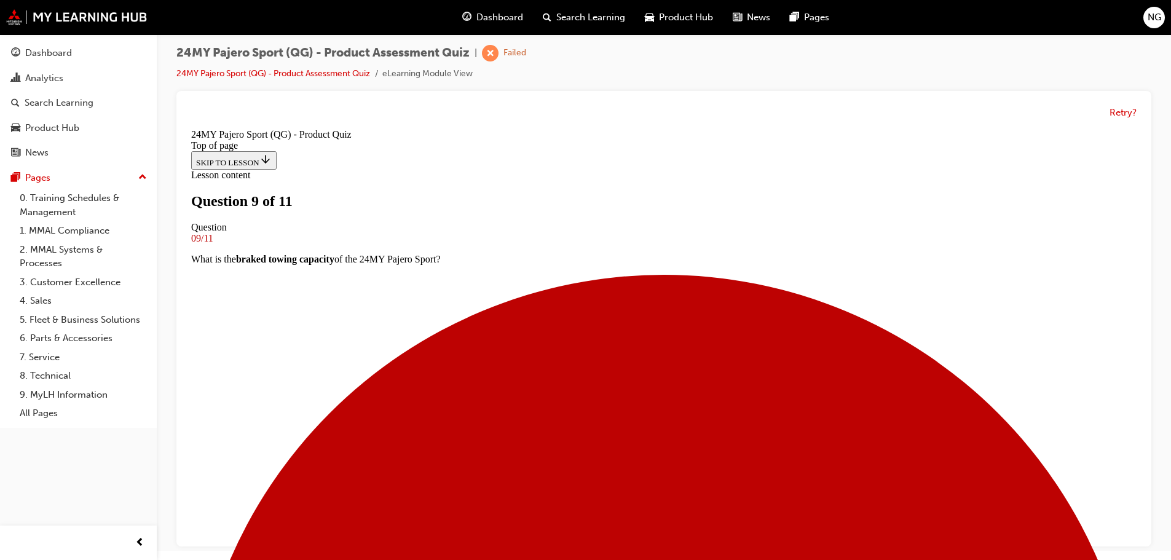
scroll to position [170, 0]
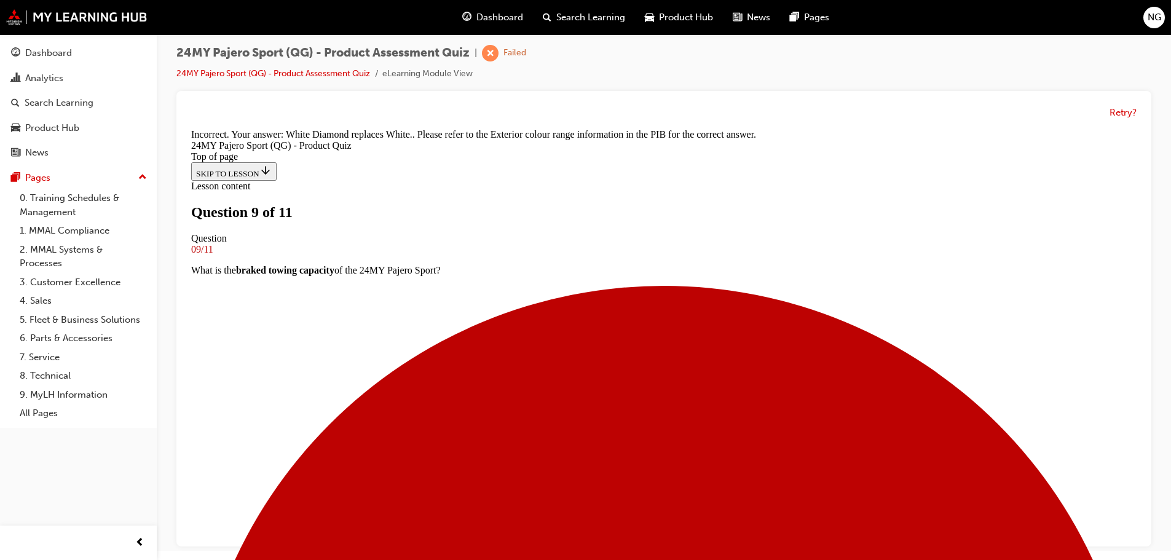
scroll to position [297, 0]
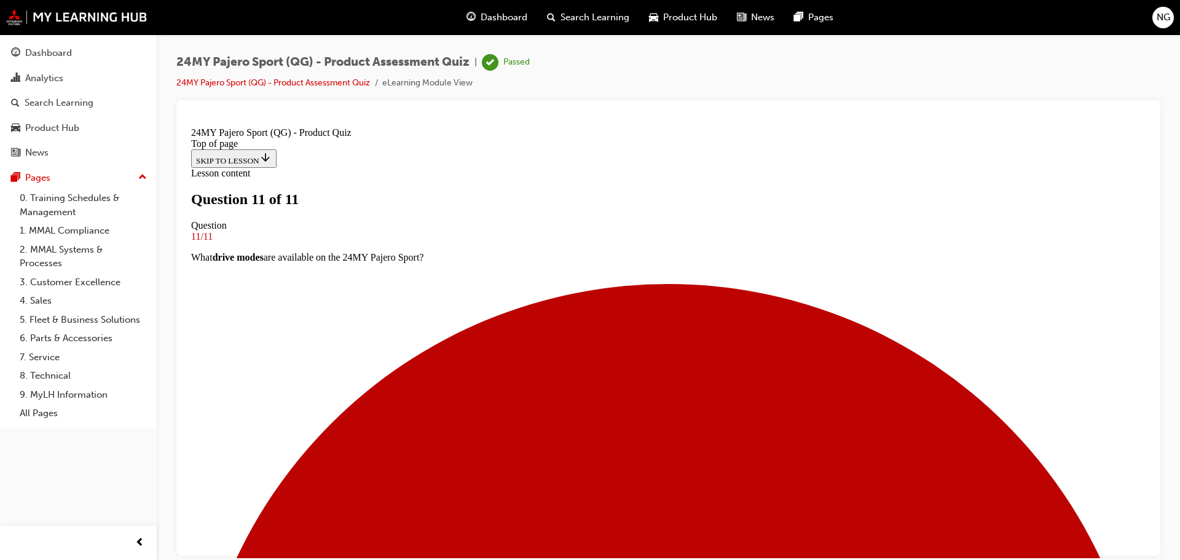
scroll to position [186, 0]
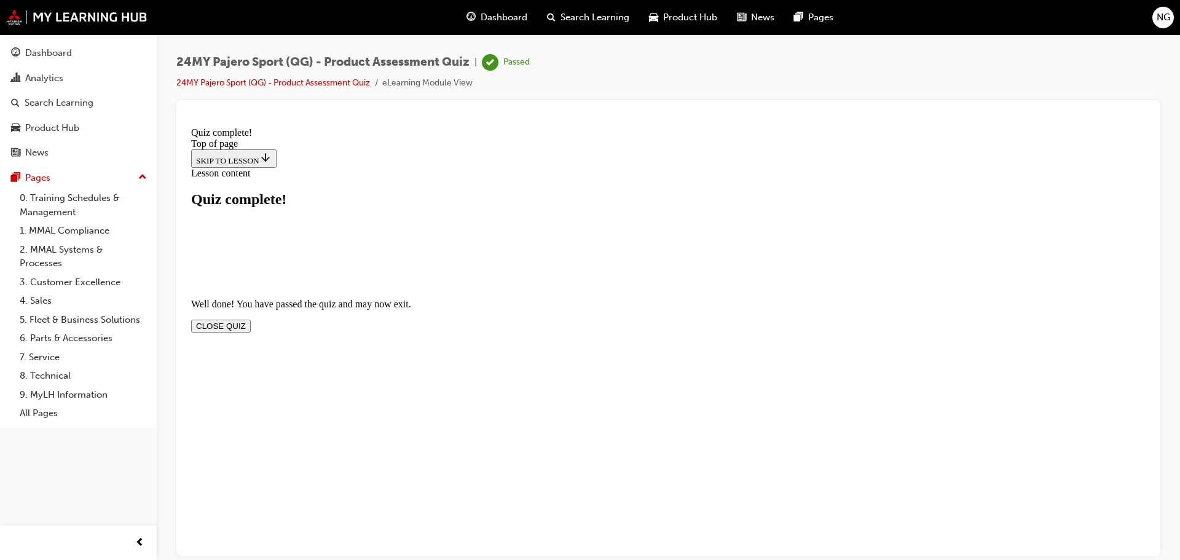
click at [251, 319] on button "CLOSE QUIZ" at bounding box center [221, 325] width 60 height 13
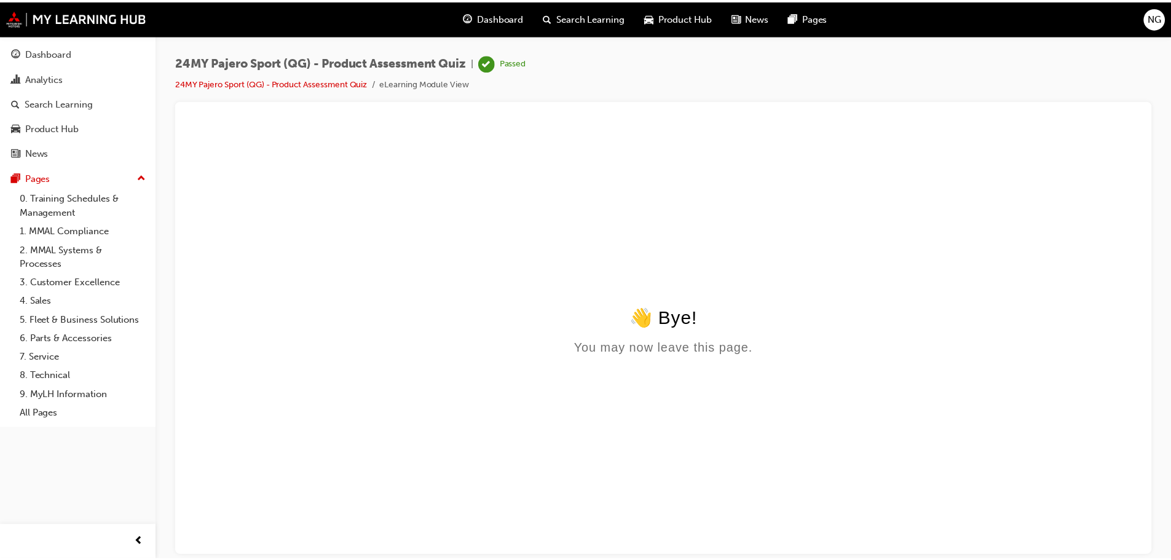
scroll to position [0, 0]
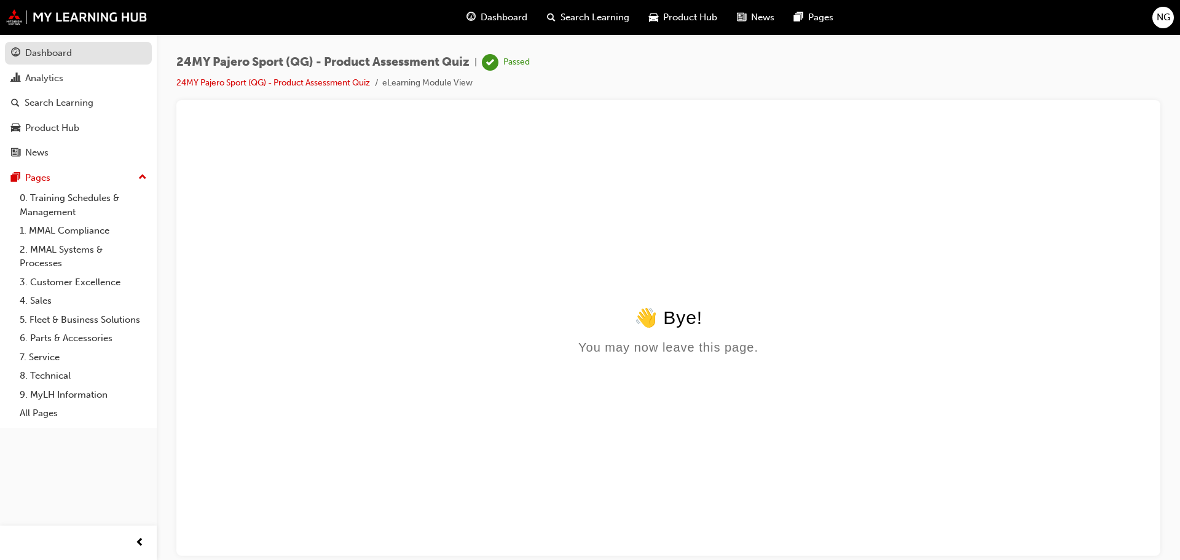
click at [53, 61] on link "Dashboard" at bounding box center [78, 53] width 147 height 23
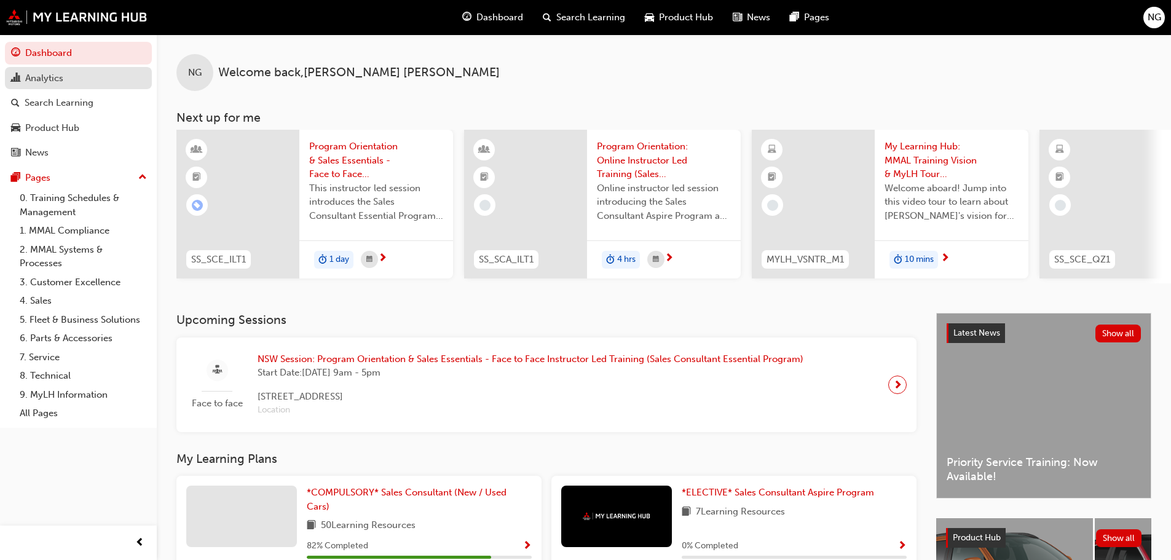
click at [108, 79] on div "Analytics" at bounding box center [78, 78] width 135 height 15
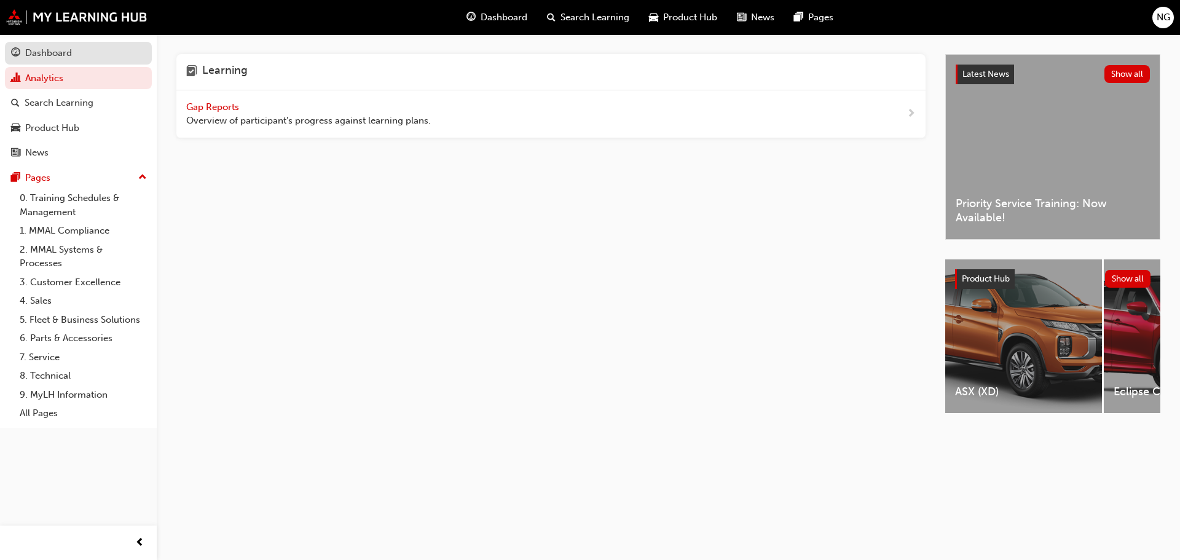
click at [56, 53] on div "Dashboard" at bounding box center [48, 53] width 47 height 14
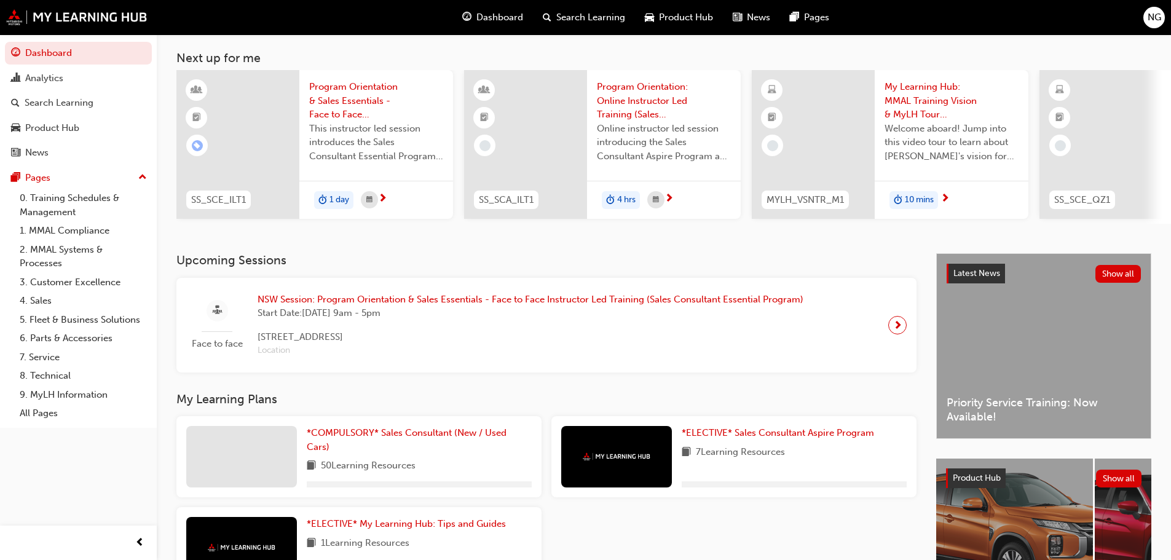
scroll to position [123, 0]
